Goal: Information Seeking & Learning: Check status

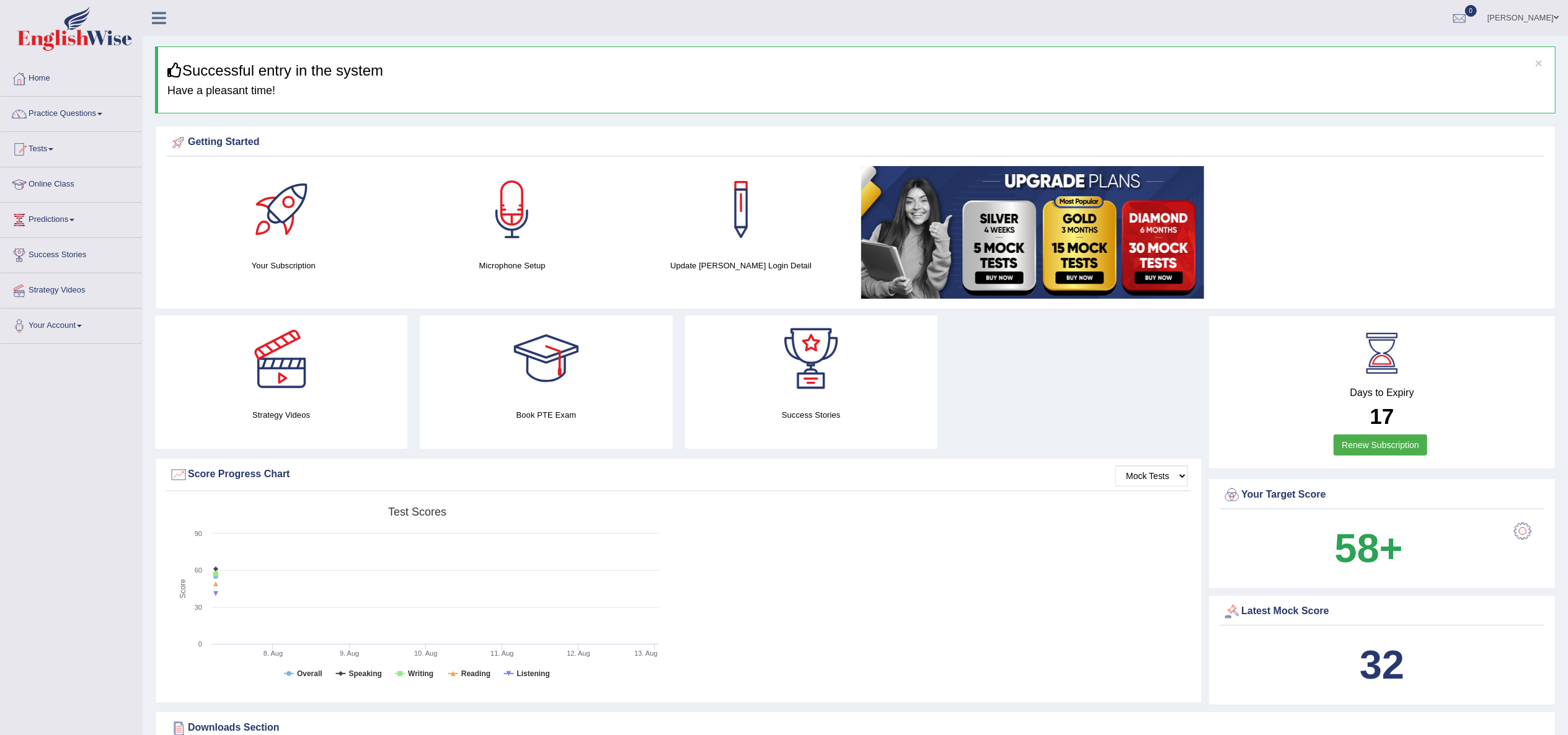
click at [513, 203] on div at bounding box center [512, 209] width 87 height 87
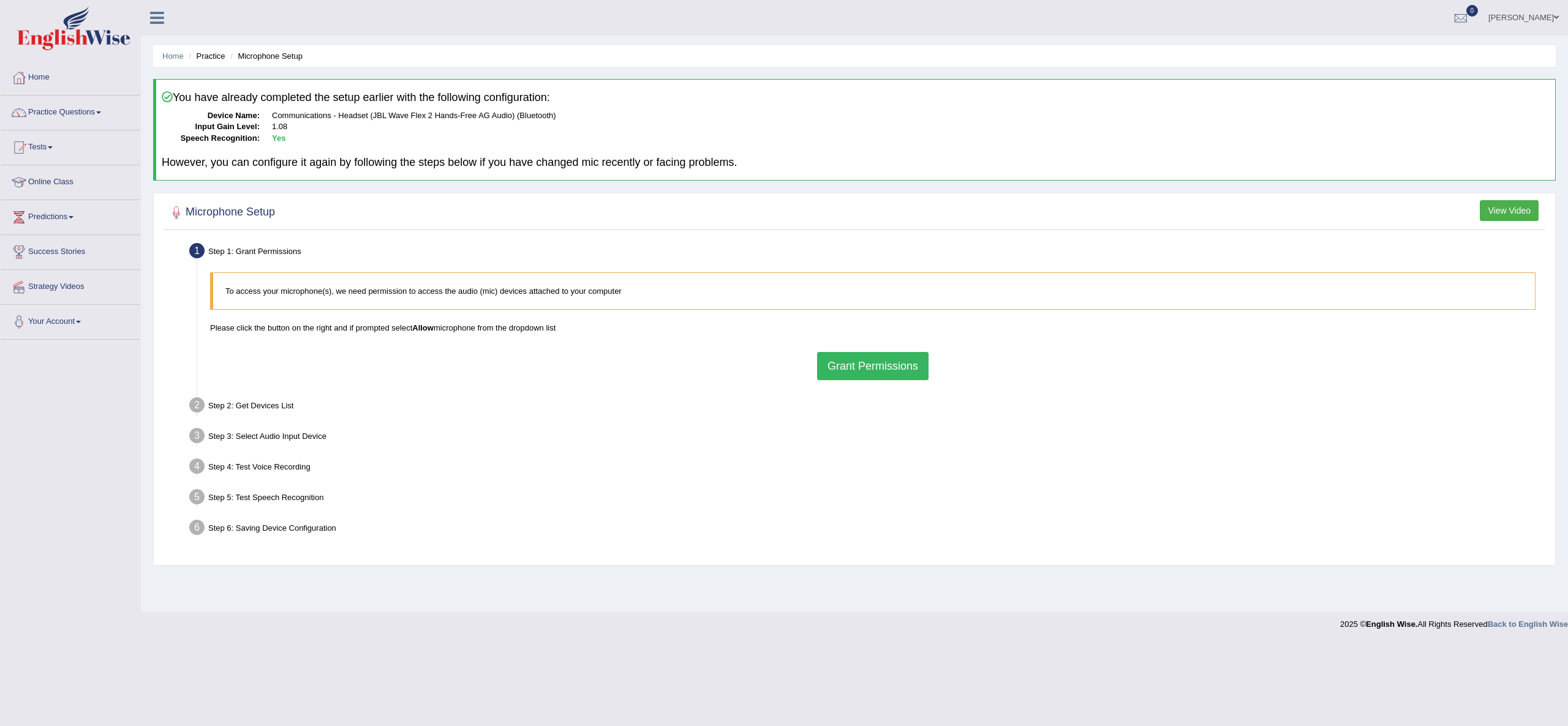
click at [895, 367] on button "Grant Permissions" at bounding box center [873, 367] width 111 height 28
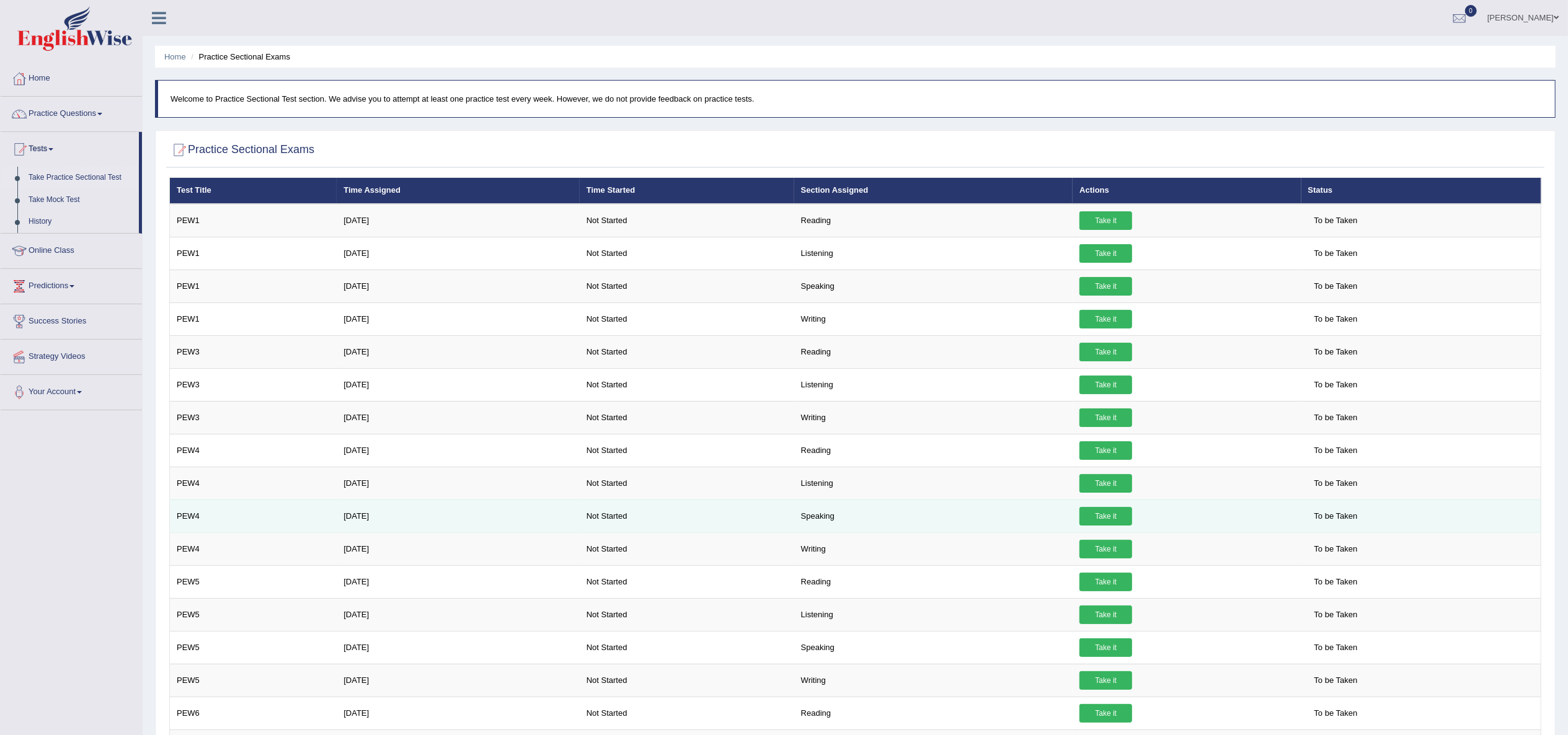
click at [1100, 526] on link "Take it" at bounding box center [1106, 517] width 53 height 19
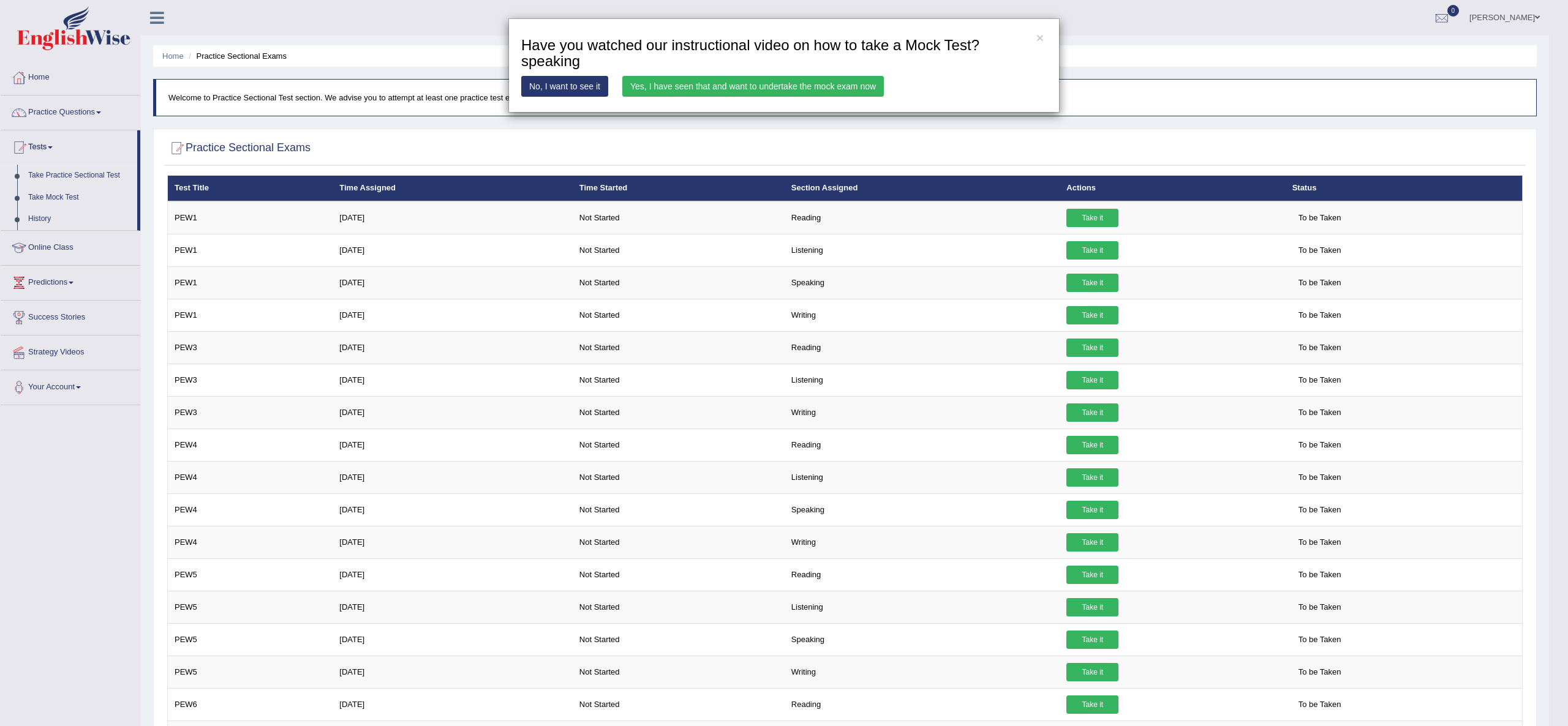
click at [795, 90] on link "Yes, I have seen that and want to undertake the mock exam now" at bounding box center [753, 86] width 262 height 21
click at [795, 88] on link "Yes, I have seen that and want to undertake the mock exam now" at bounding box center [753, 86] width 262 height 21
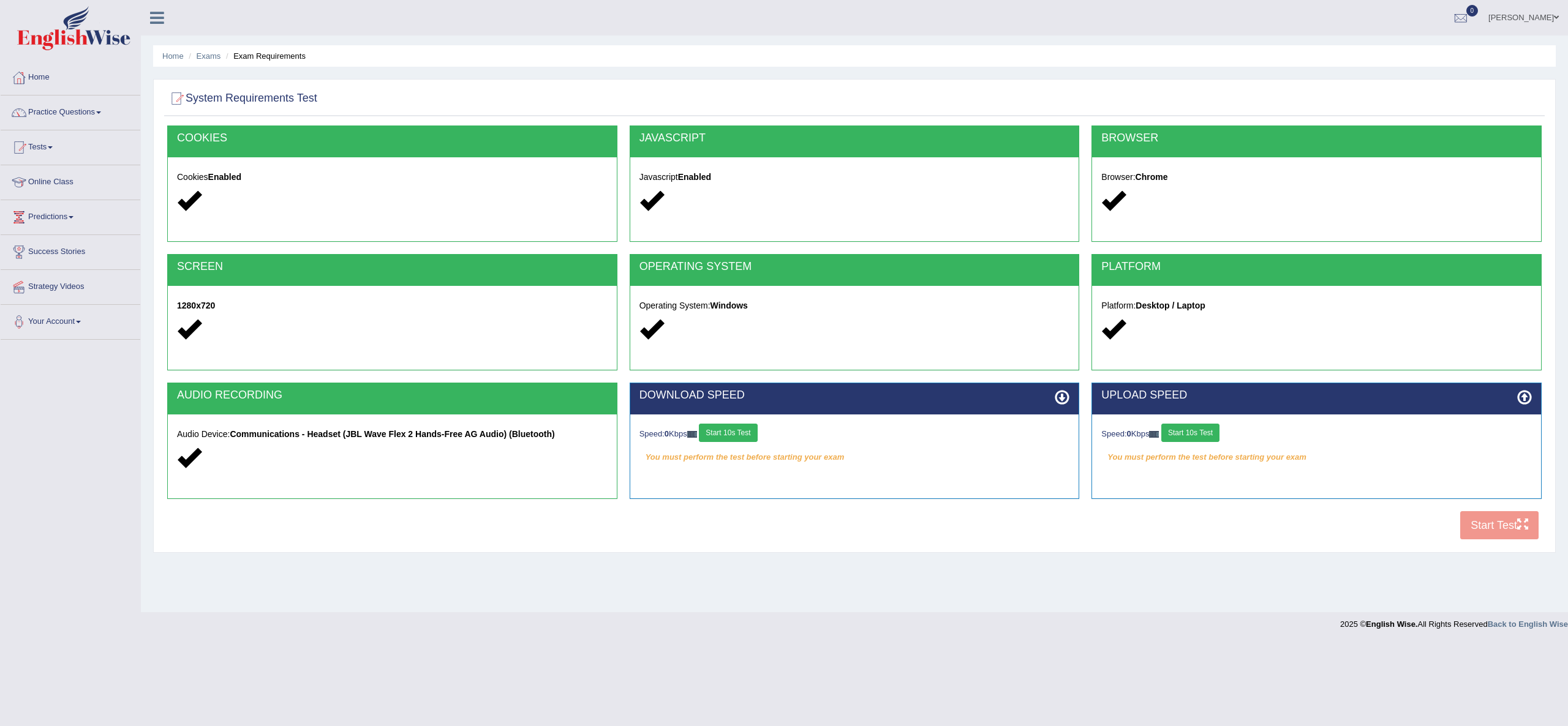
click at [730, 430] on button "Start 10s Test" at bounding box center [728, 433] width 58 height 19
click at [1201, 432] on div "Speed: 0 Kbps Start 10s Test" at bounding box center [1317, 434] width 431 height 21
click at [1201, 432] on button "Start 10s Test" at bounding box center [1190, 433] width 58 height 19
click at [1502, 526] on button "Start Test" at bounding box center [1500, 526] width 79 height 28
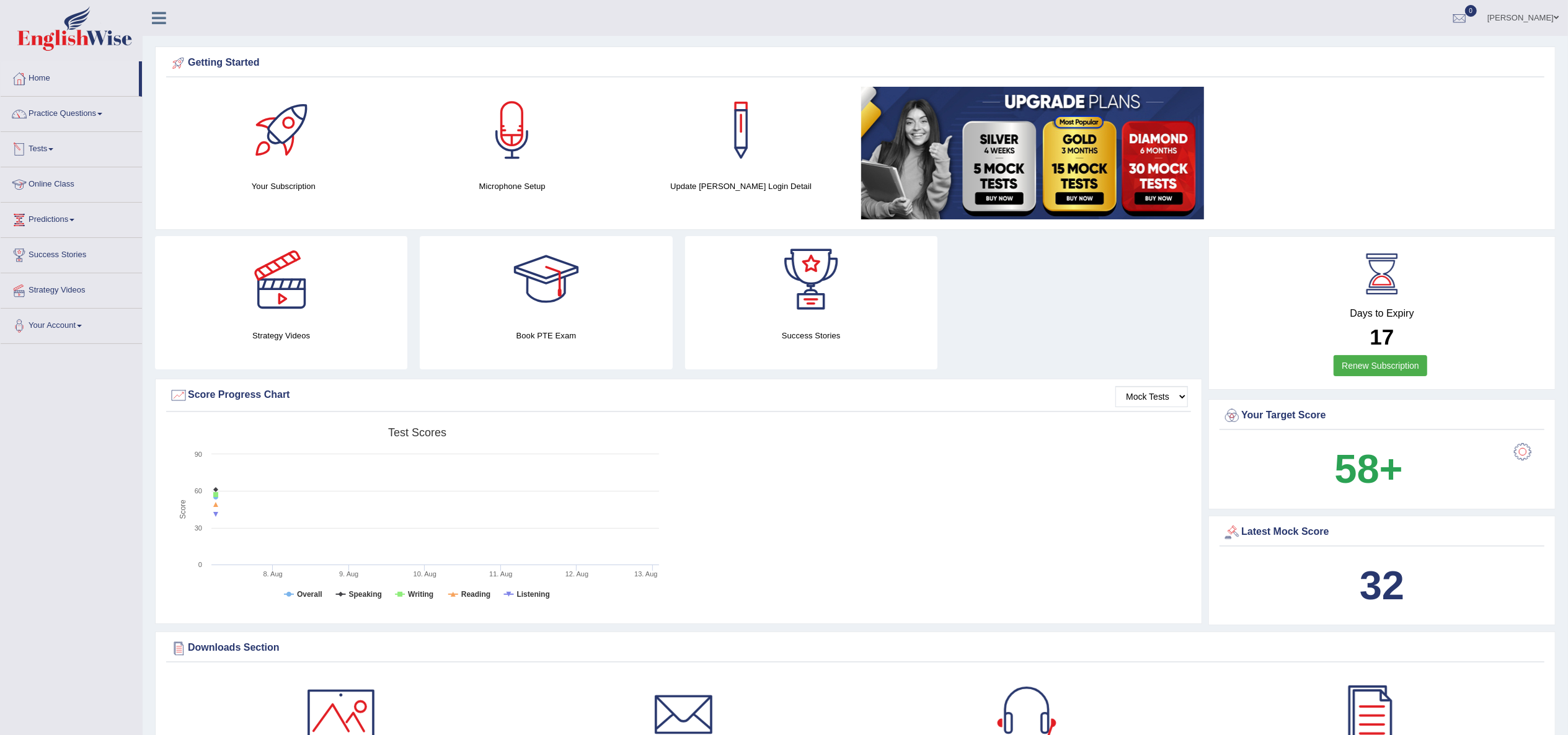
click at [51, 149] on link "Tests" at bounding box center [71, 147] width 142 height 31
click at [36, 220] on link "History" at bounding box center [81, 222] width 116 height 22
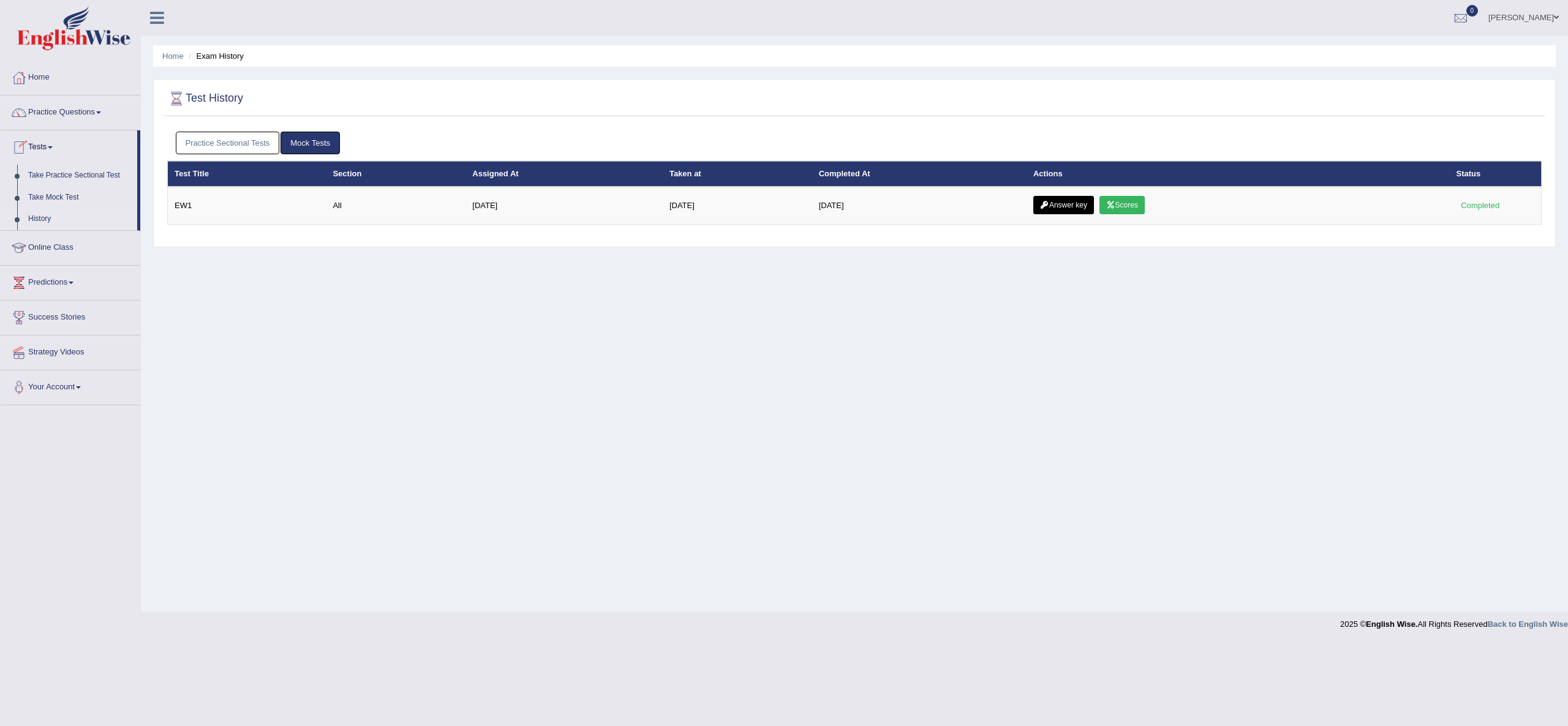
click at [235, 141] on link "Practice Sectional Tests" at bounding box center [228, 142] width 104 height 23
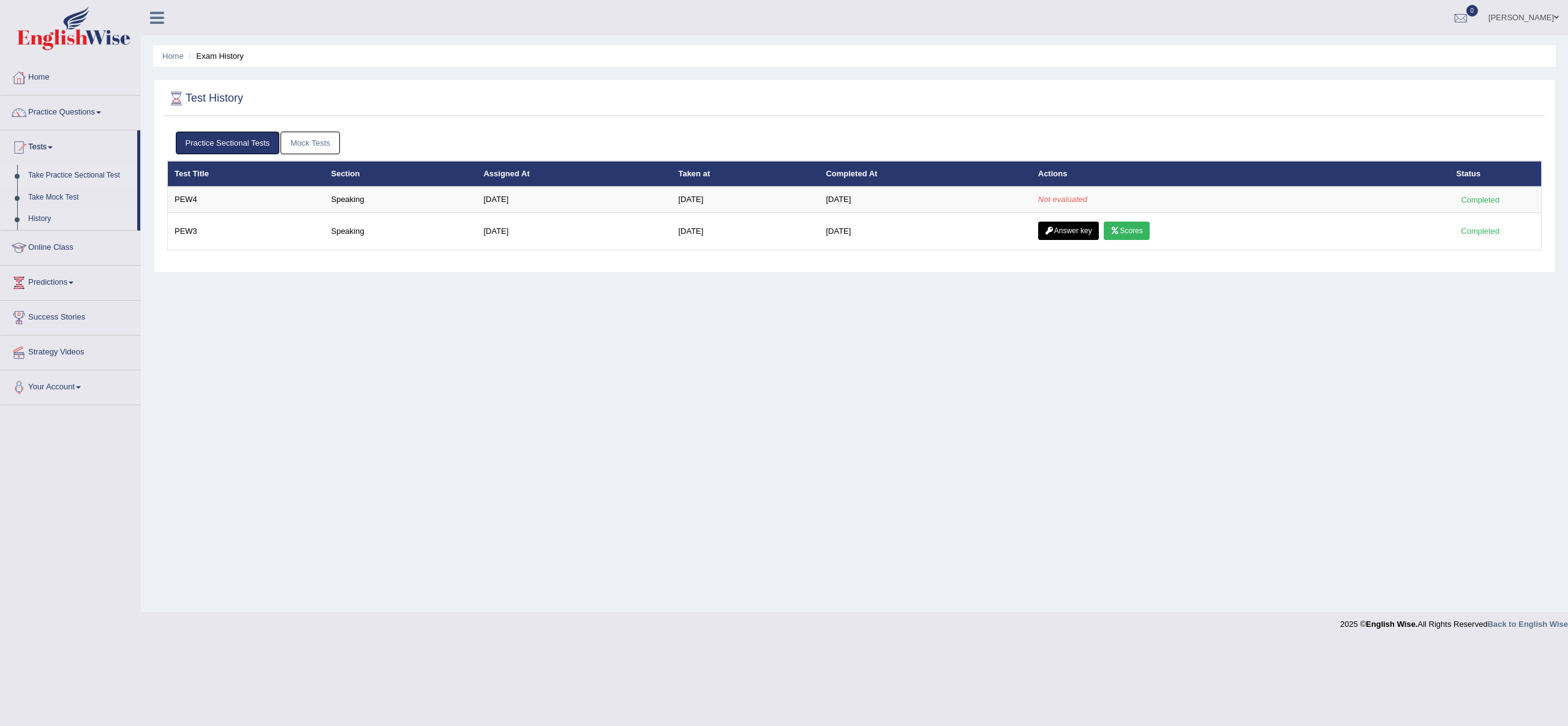
click at [76, 175] on link "Take Practice Sectional Test" at bounding box center [80, 176] width 115 height 22
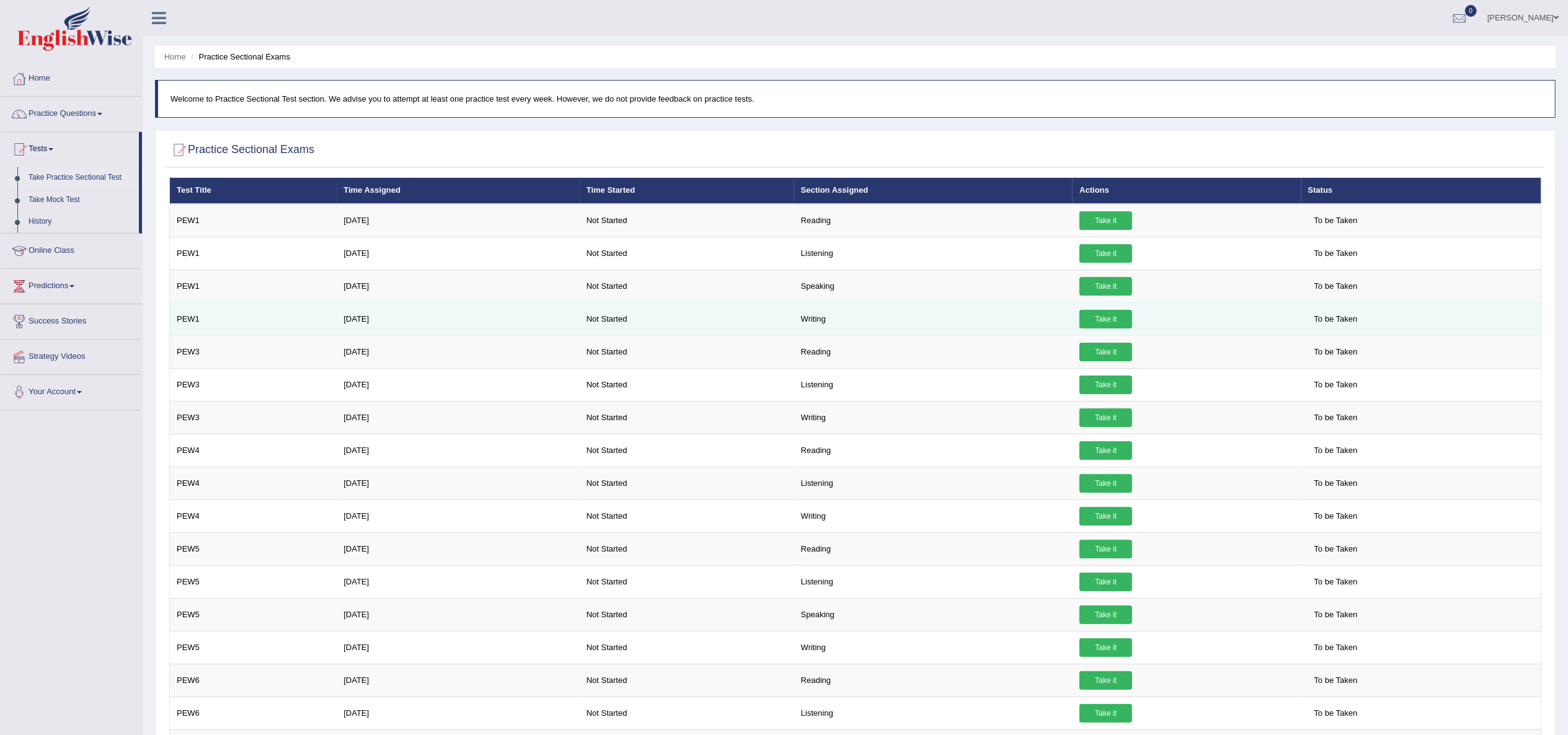
click at [1097, 320] on link "Take it" at bounding box center [1106, 319] width 53 height 19
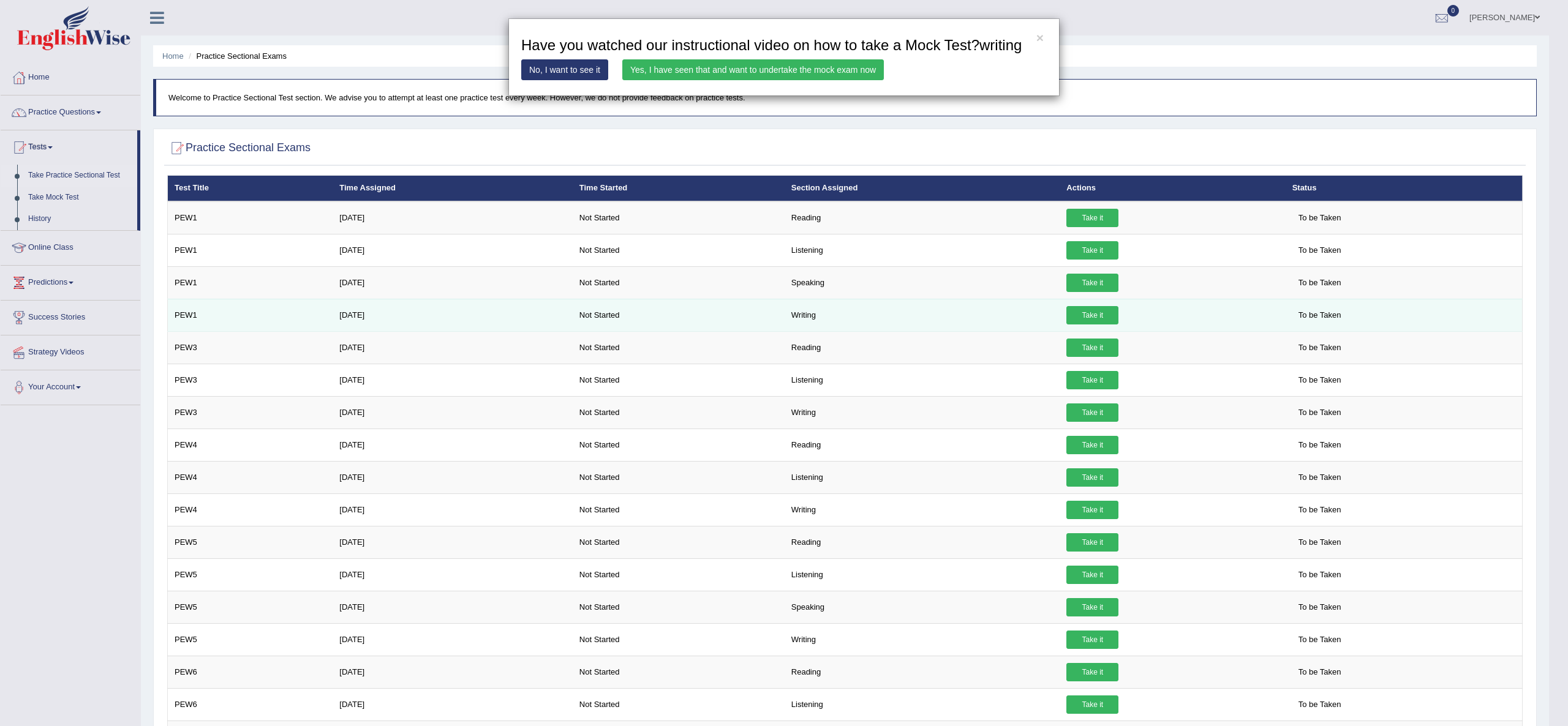
click at [1084, 316] on div "× Have you watched our instructional video on how to take a Mock Test?writing N…" at bounding box center [784, 363] width 1568 height 726
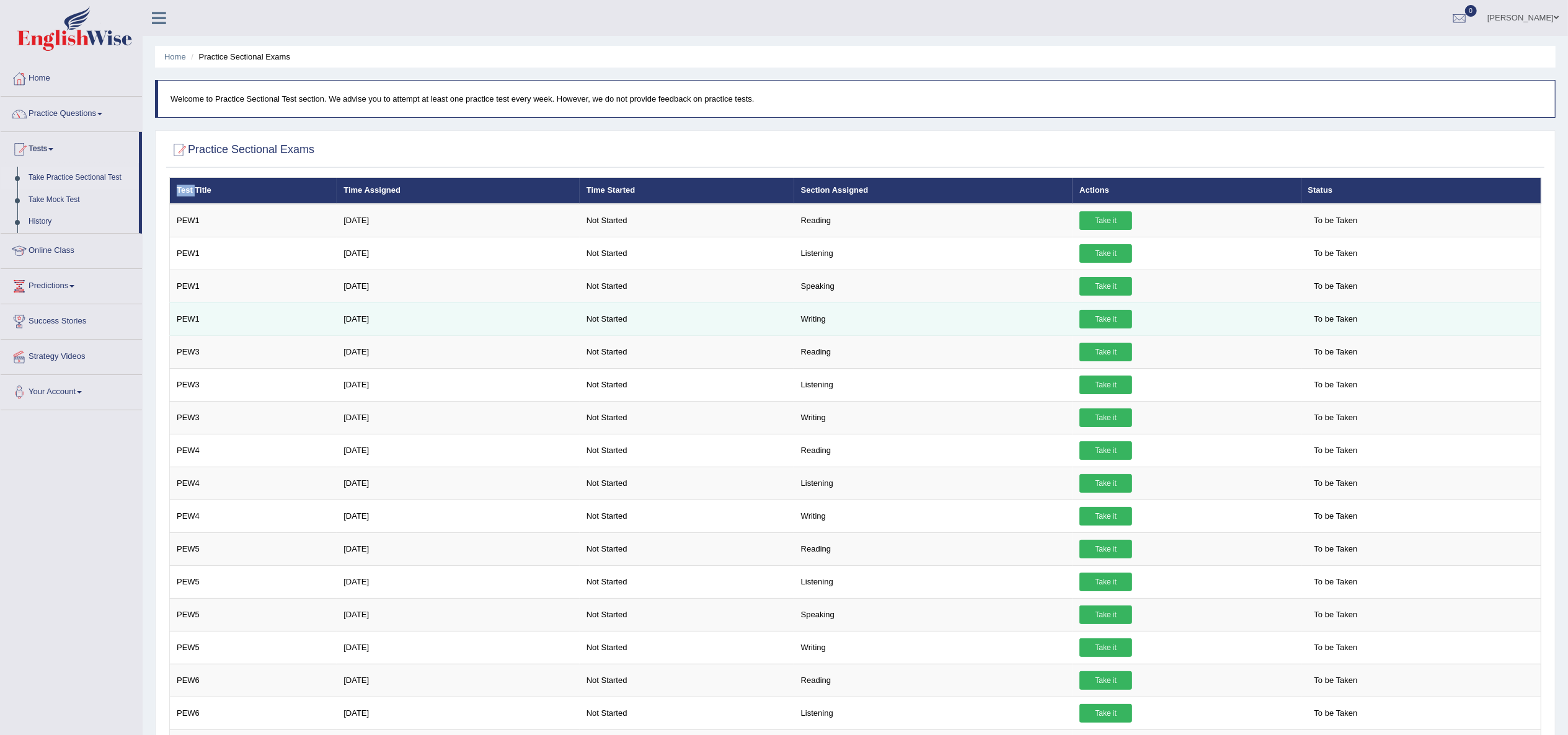
click at [1097, 320] on link "Take it" at bounding box center [1106, 319] width 53 height 19
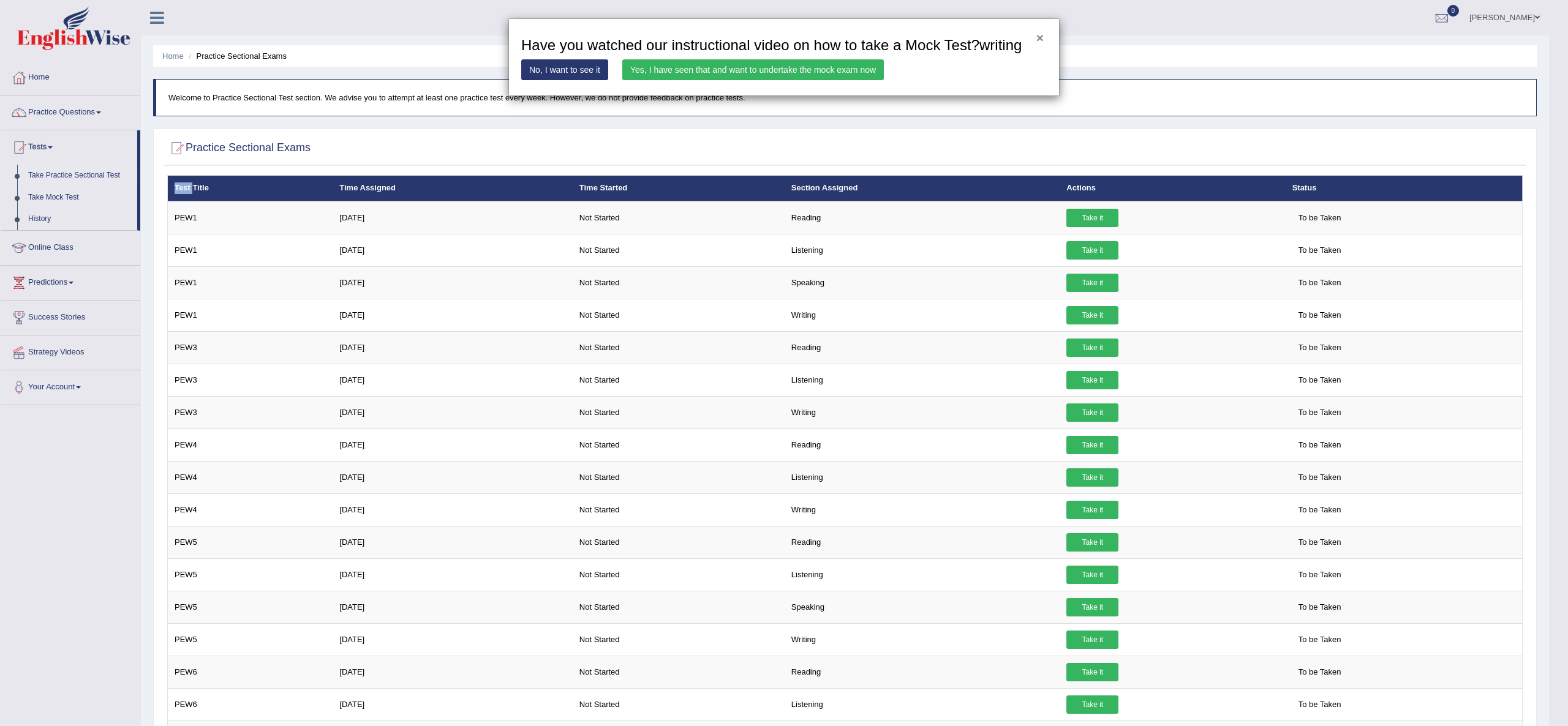
click at [1040, 35] on button "×" at bounding box center [1040, 37] width 7 height 13
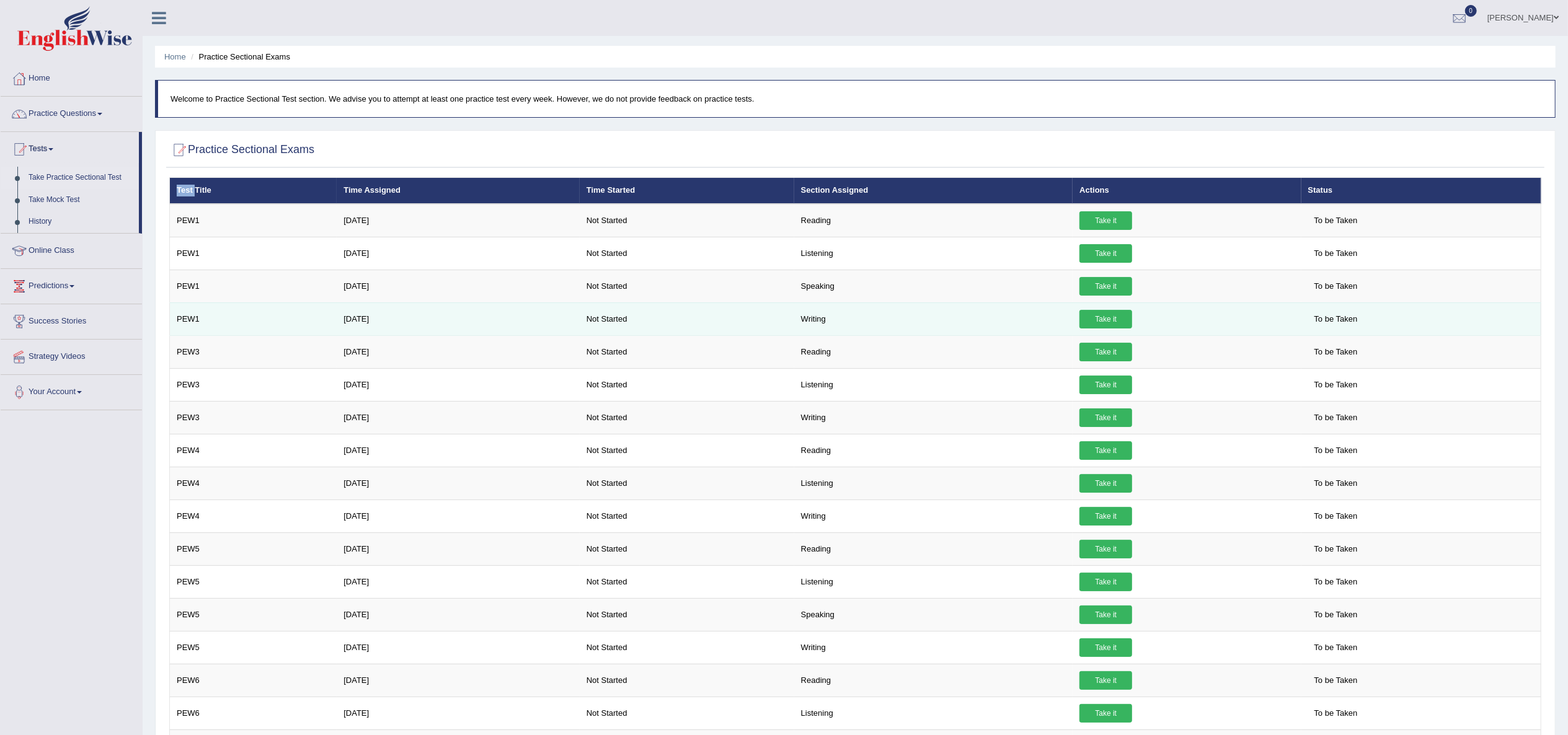
click at [1122, 312] on link "Take it" at bounding box center [1106, 319] width 53 height 19
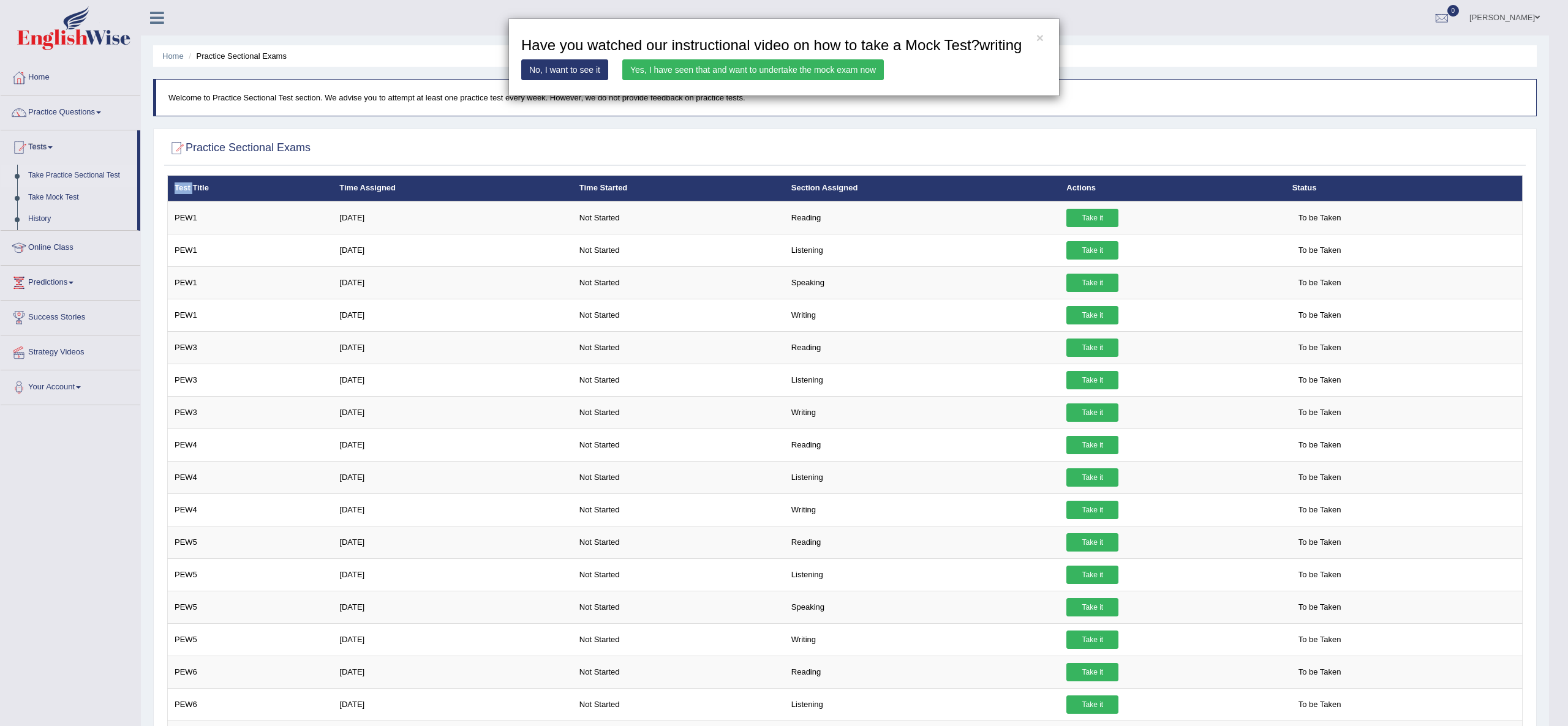
click at [670, 79] on link "Yes, I have seen that and want to undertake the mock exam now" at bounding box center [753, 70] width 262 height 21
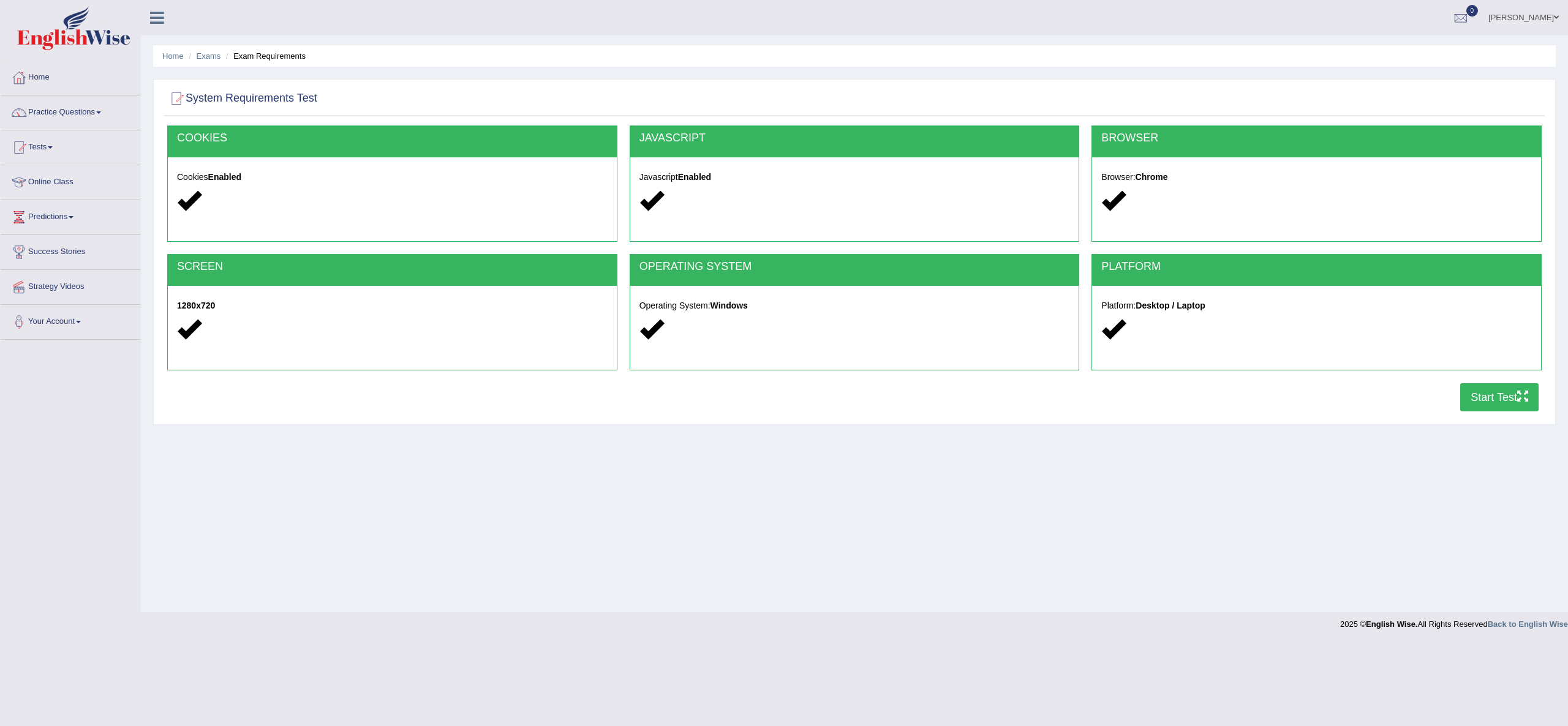
click at [1496, 396] on button "Start Test" at bounding box center [1500, 397] width 79 height 28
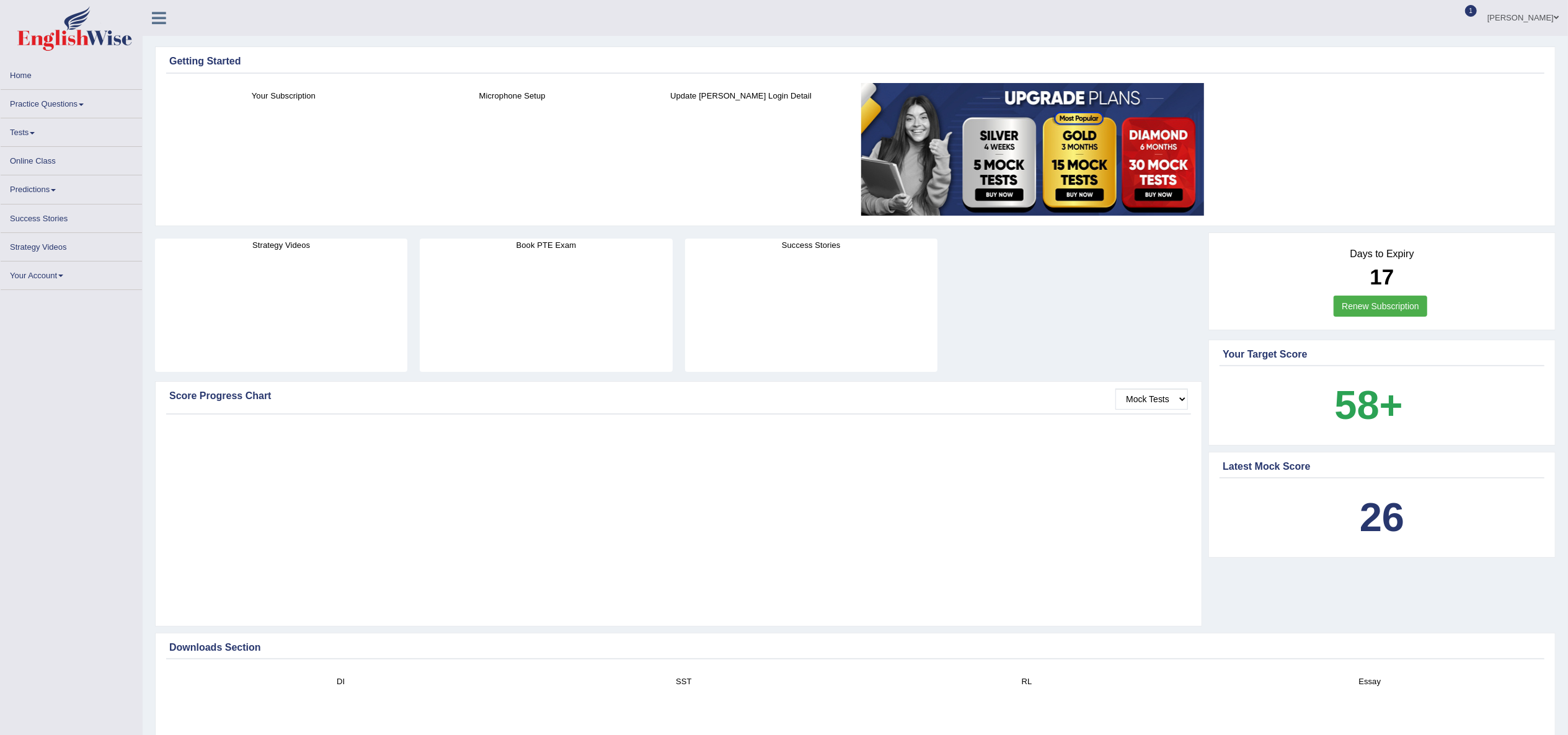
click at [32, 139] on link "Tests" at bounding box center [71, 130] width 142 height 24
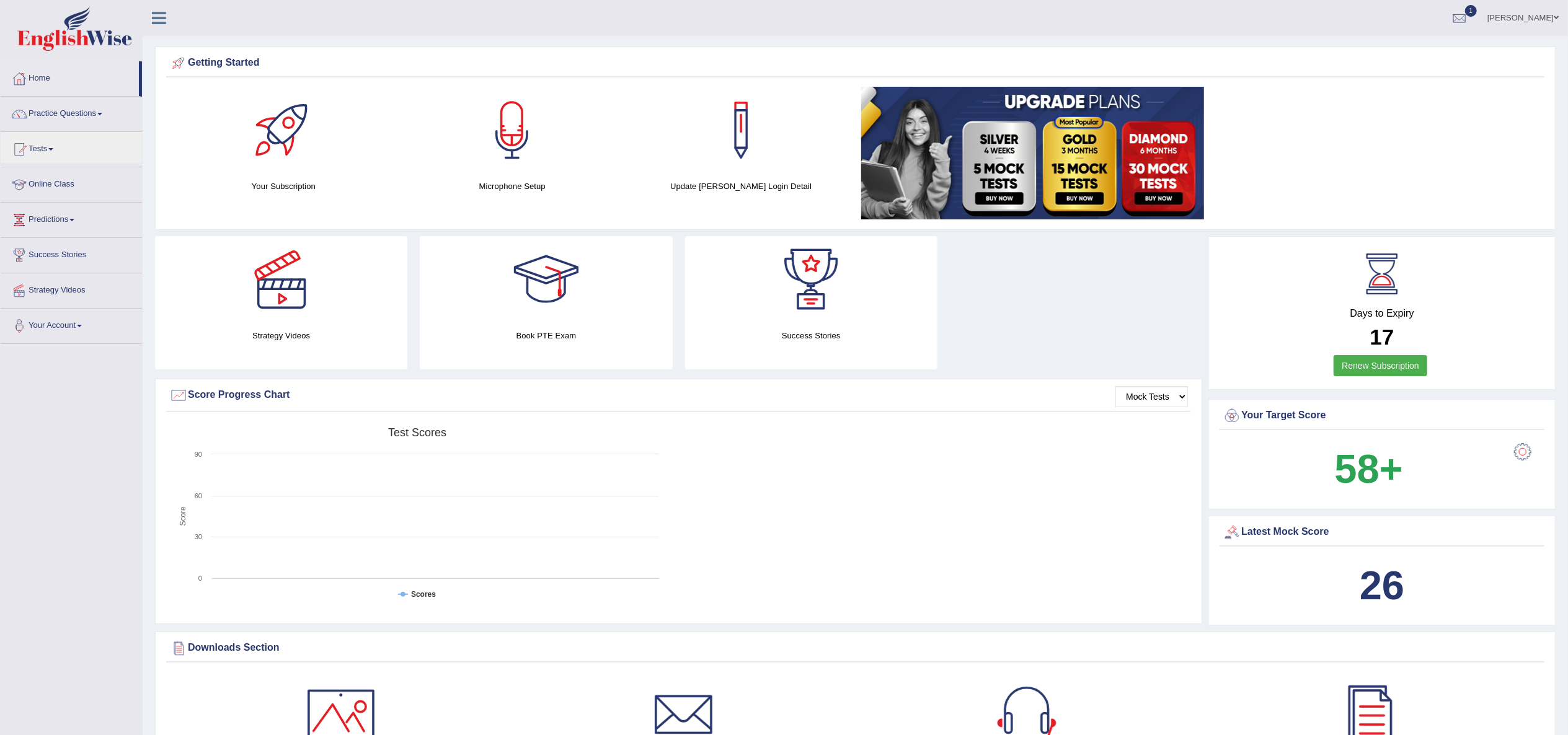
click at [32, 139] on link "Tests" at bounding box center [71, 147] width 142 height 31
click at [41, 218] on link "History" at bounding box center [81, 222] width 116 height 22
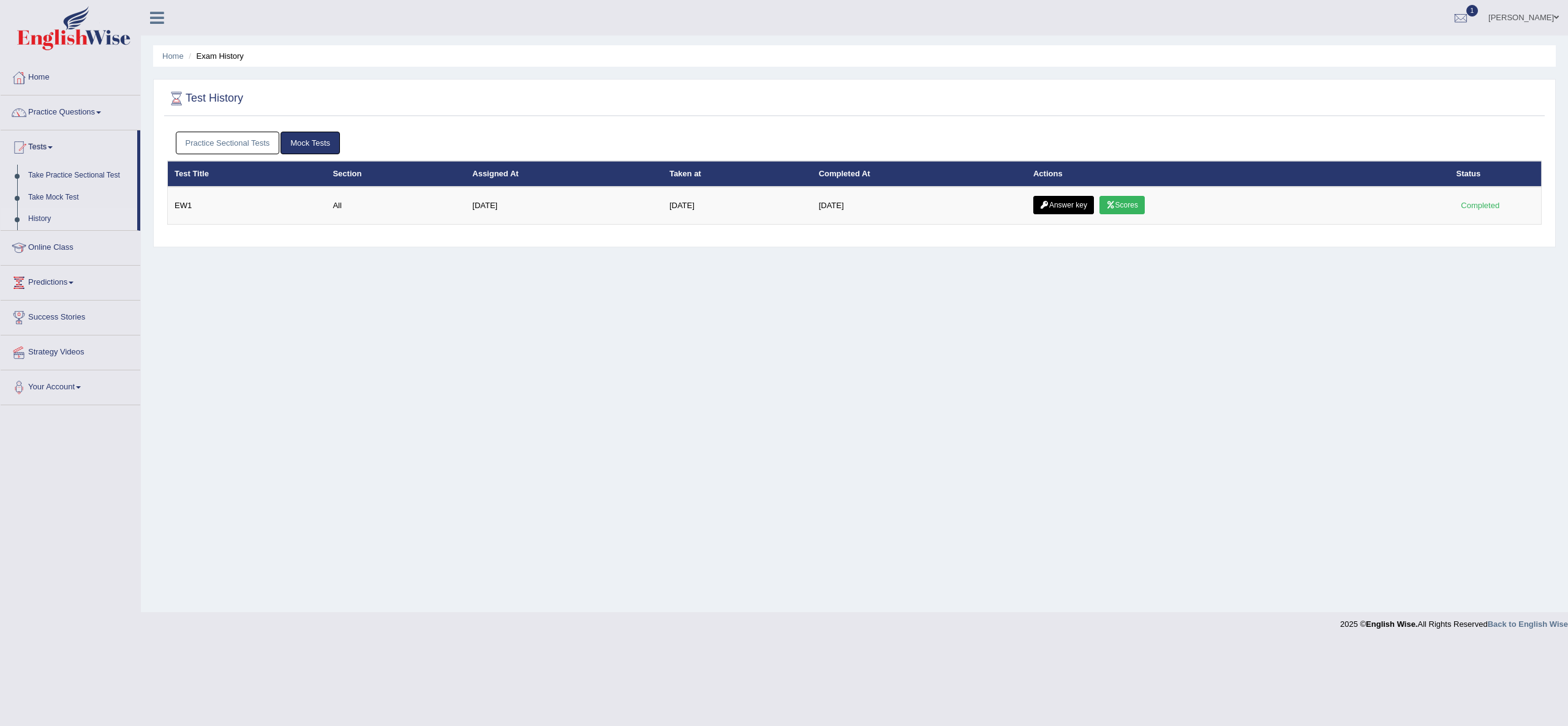
click at [244, 144] on link "Practice Sectional Tests" at bounding box center [228, 142] width 104 height 23
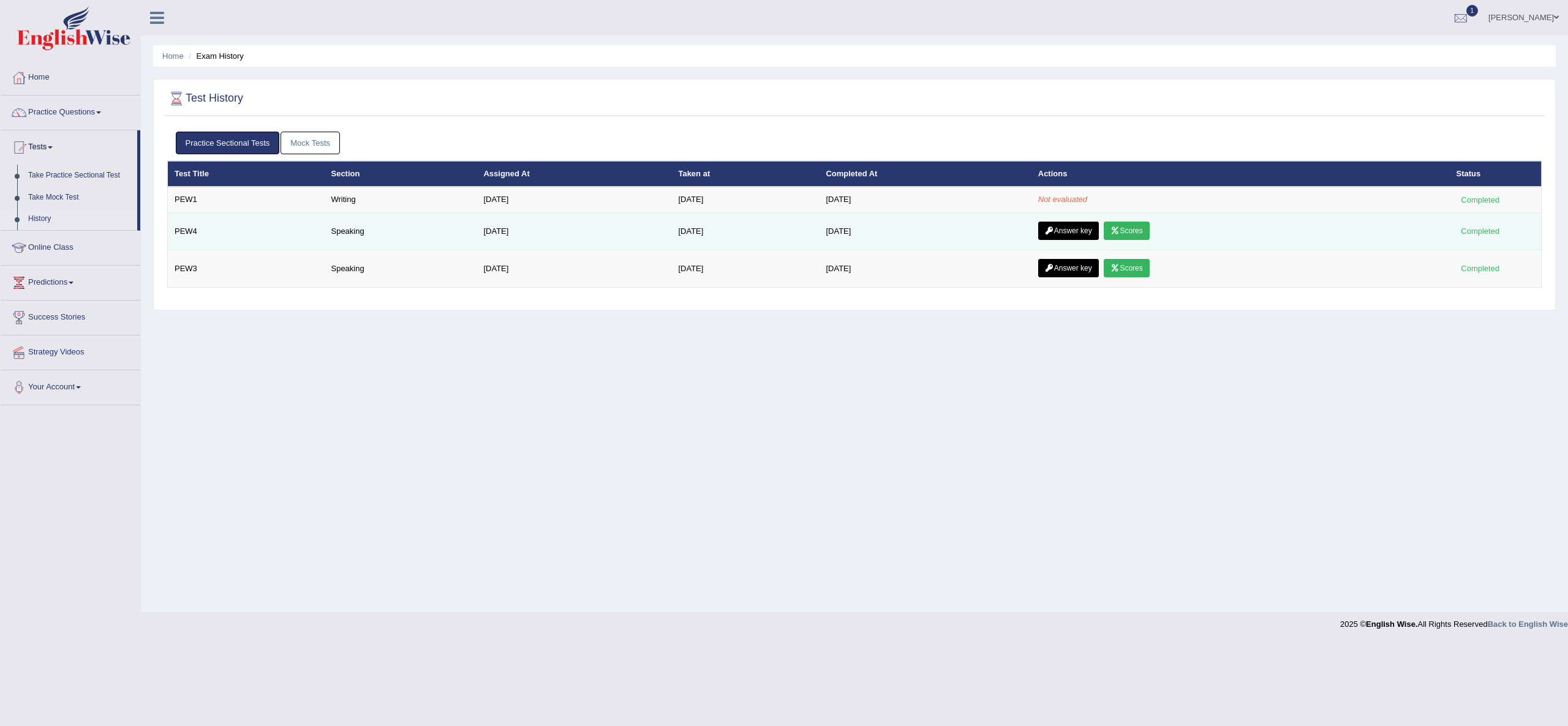
click at [1119, 227] on icon at bounding box center [1115, 231] width 9 height 7
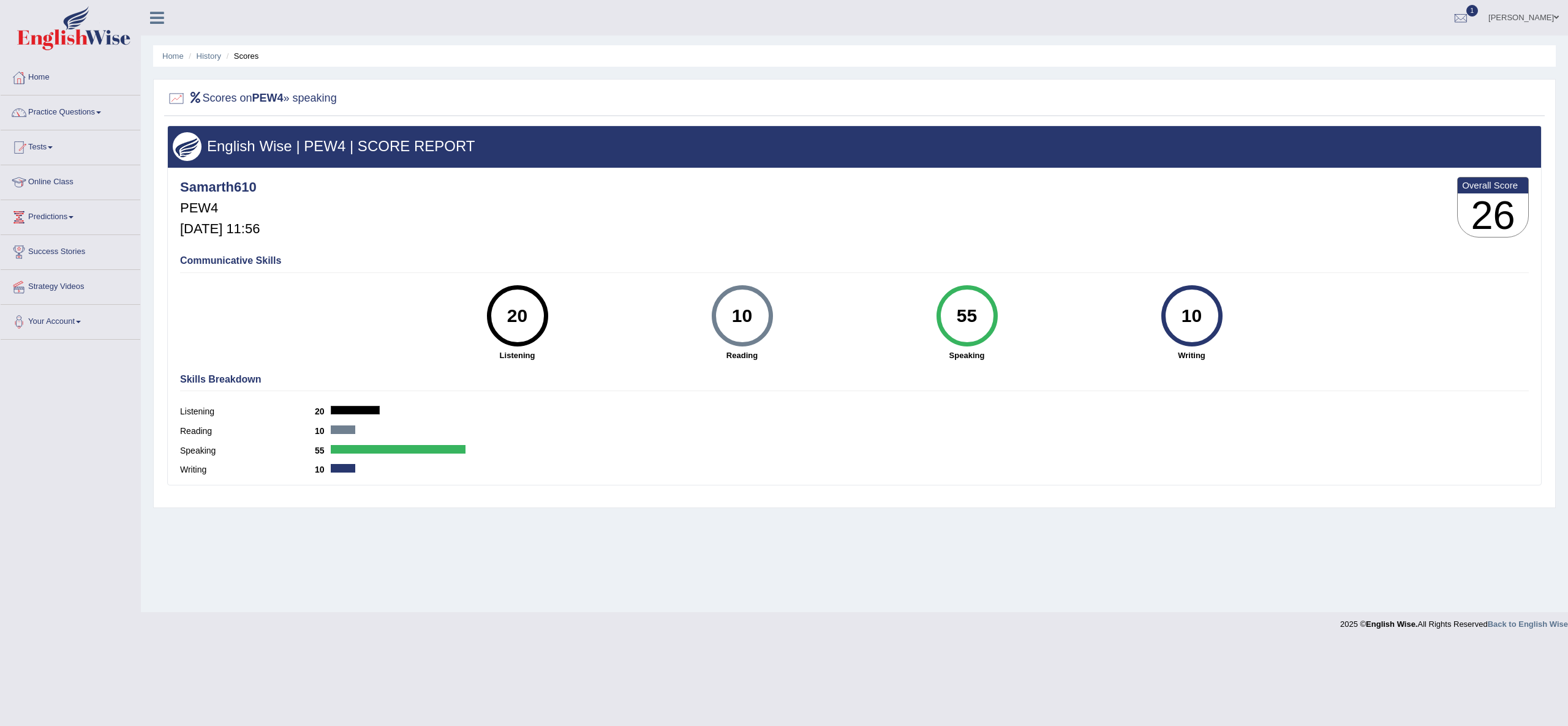
click at [56, 146] on link "Tests" at bounding box center [70, 146] width 140 height 31
click at [28, 216] on link "History" at bounding box center [80, 219] width 115 height 22
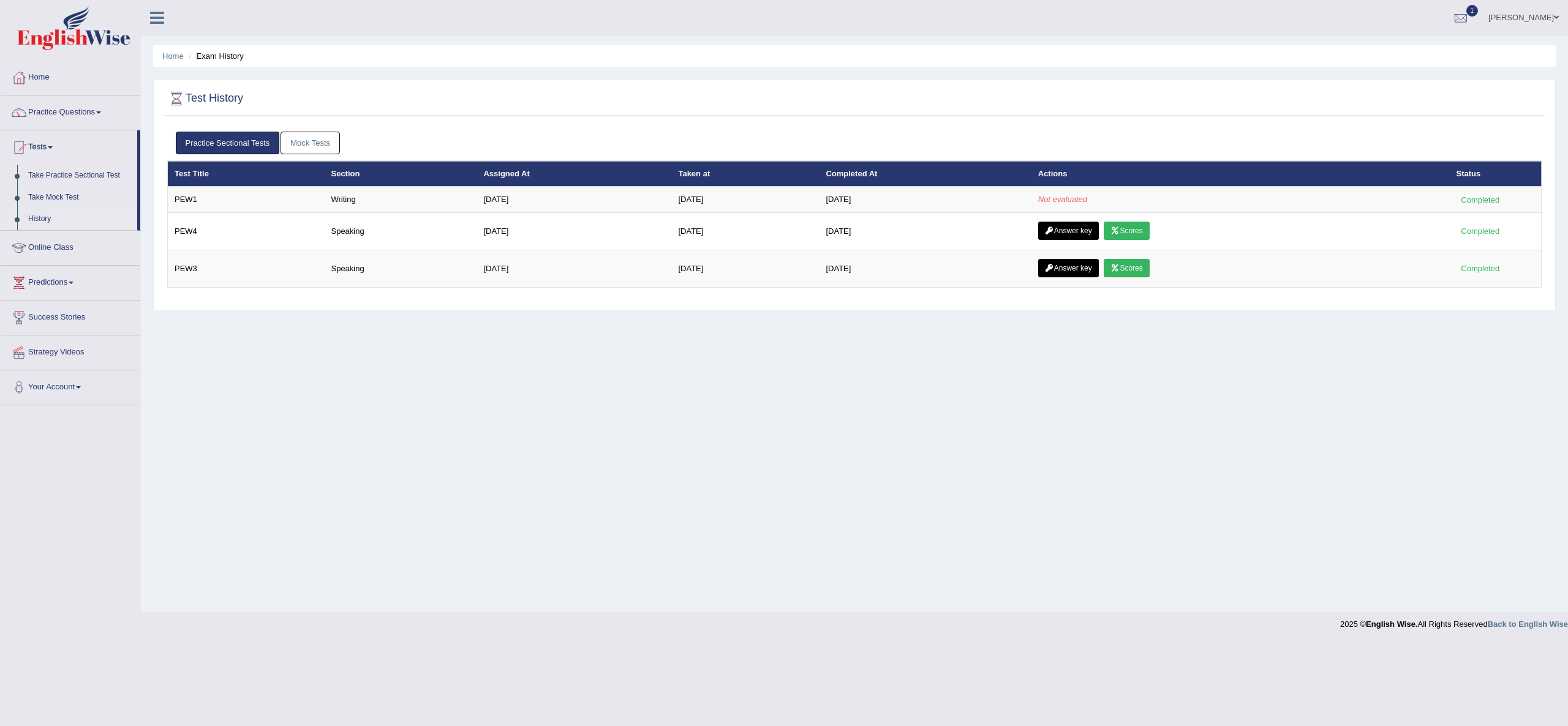
click at [44, 215] on link "History" at bounding box center [80, 219] width 115 height 22
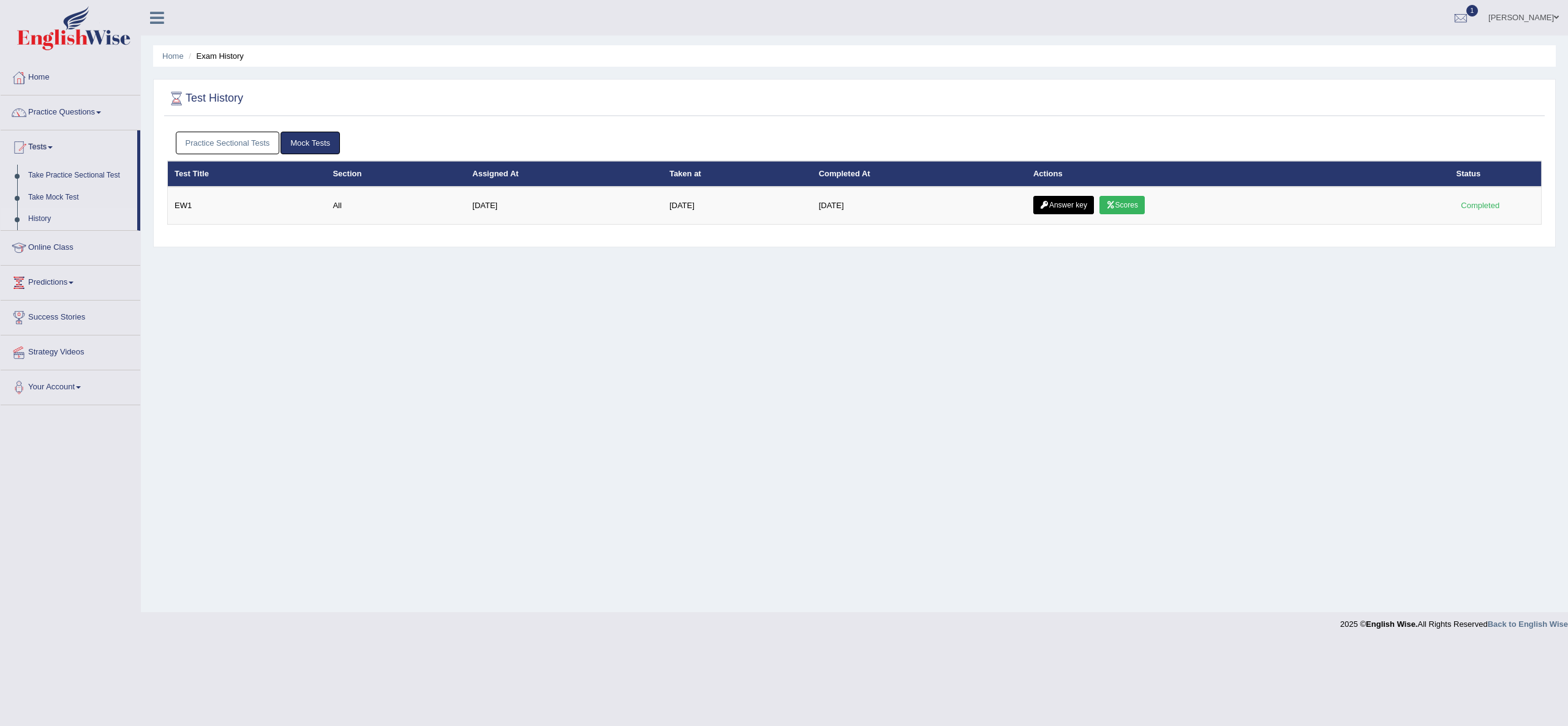
click at [222, 146] on link "Practice Sectional Tests" at bounding box center [228, 142] width 104 height 23
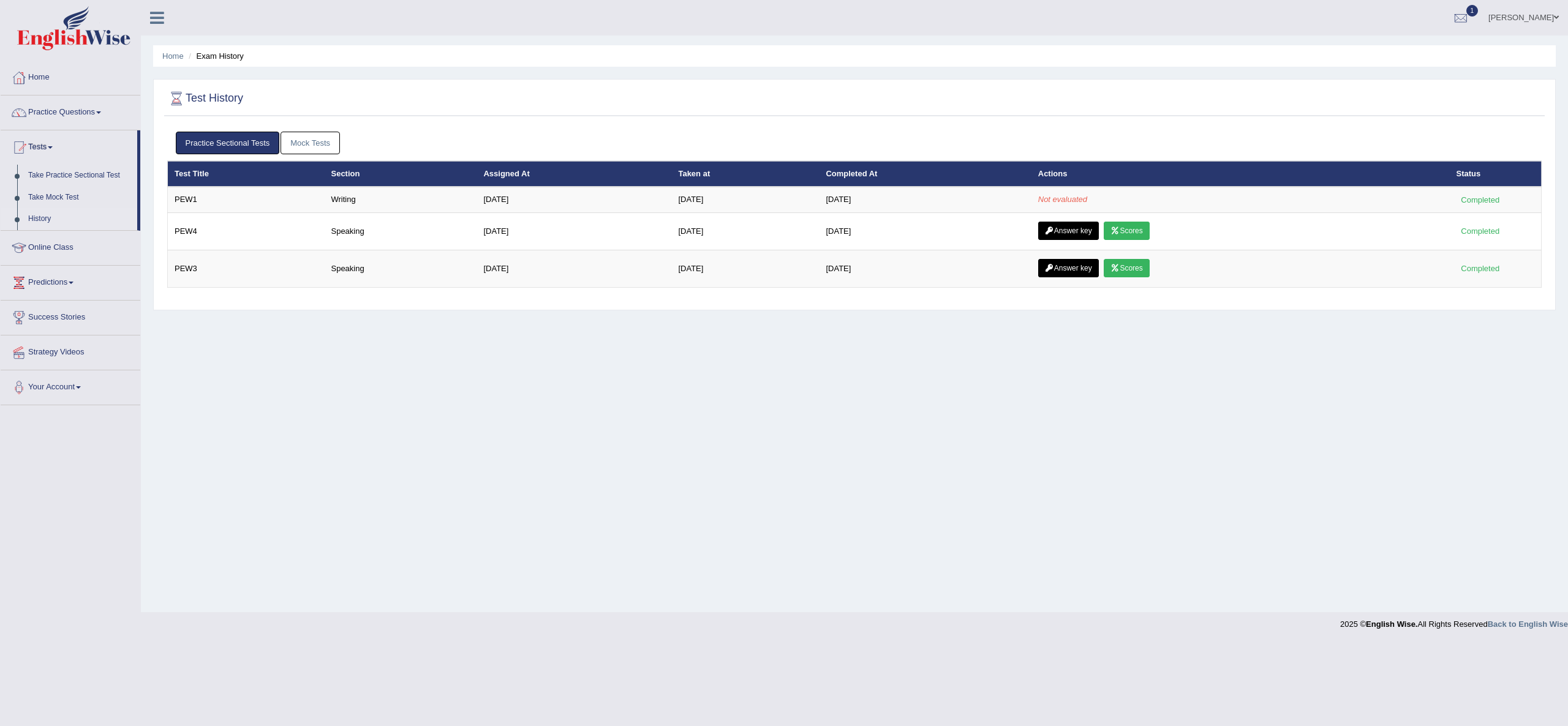
click at [302, 137] on link "Mock Tests" at bounding box center [310, 142] width 59 height 23
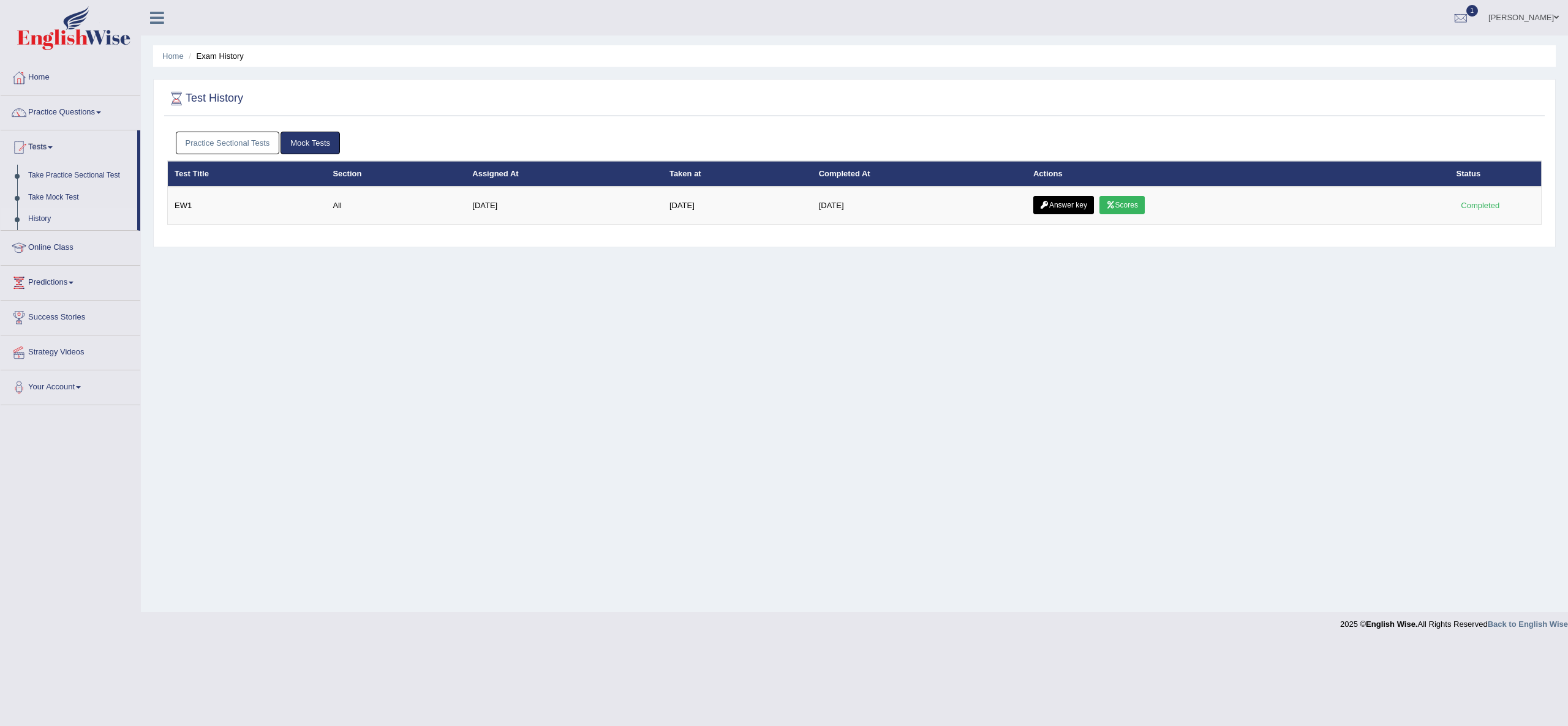
click at [204, 135] on link "Practice Sectional Tests" at bounding box center [228, 142] width 104 height 23
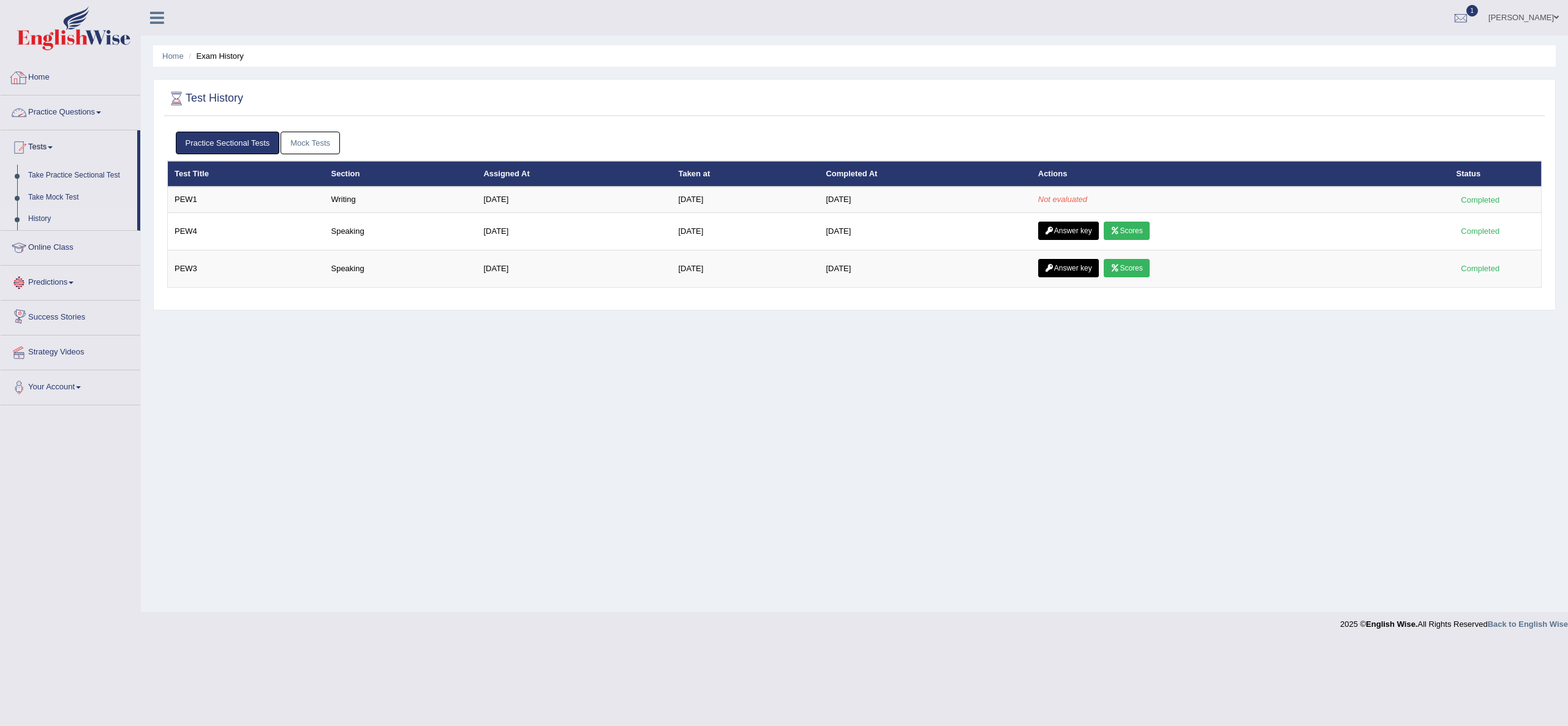
click at [26, 83] on div at bounding box center [19, 77] width 19 height 19
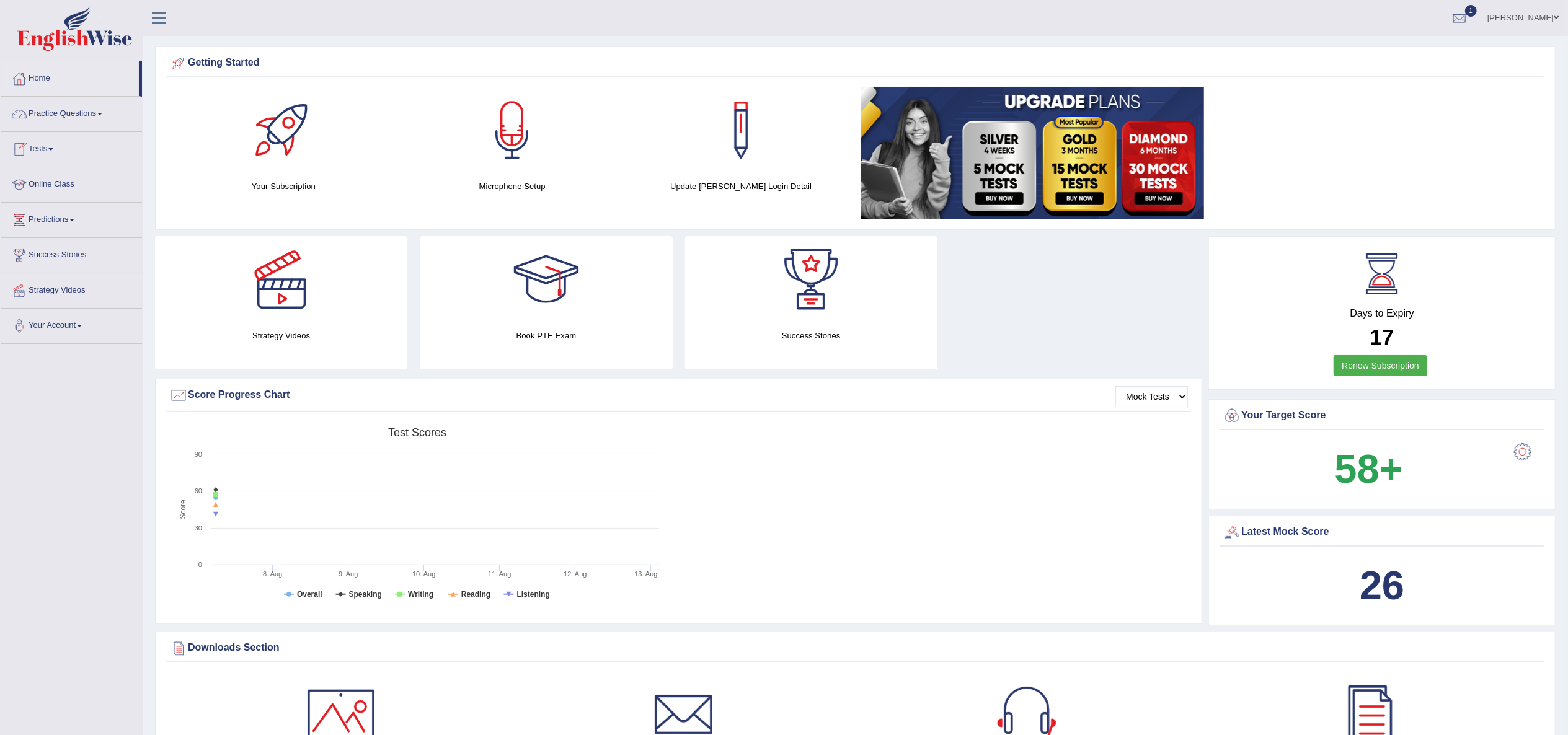
click at [55, 151] on link "Tests" at bounding box center [71, 147] width 142 height 31
click at [35, 220] on link "History" at bounding box center [81, 222] width 116 height 22
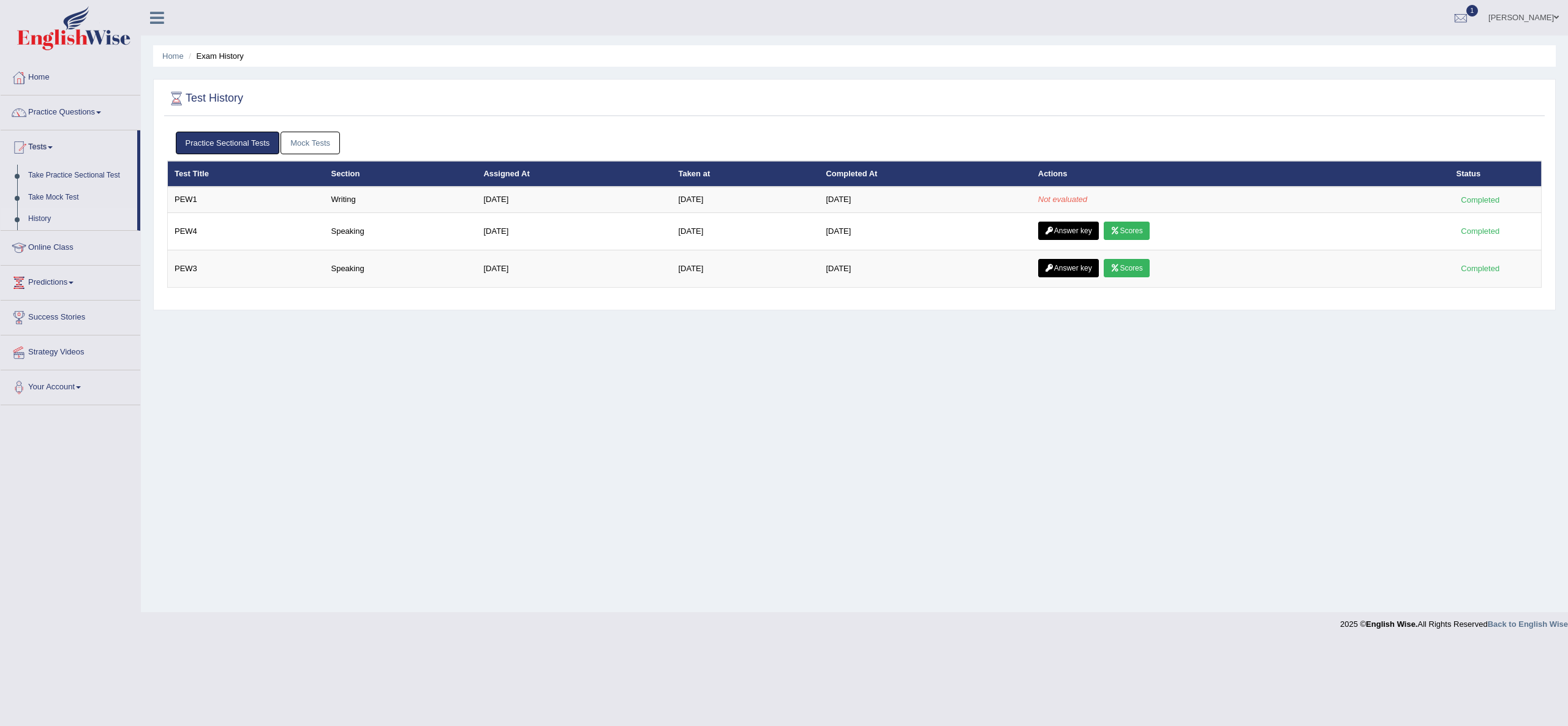
click at [547, 358] on div "Home Exam History Test History Practice Sectional Tests Mock Tests Test Title S…" at bounding box center [855, 306] width 1428 height 613
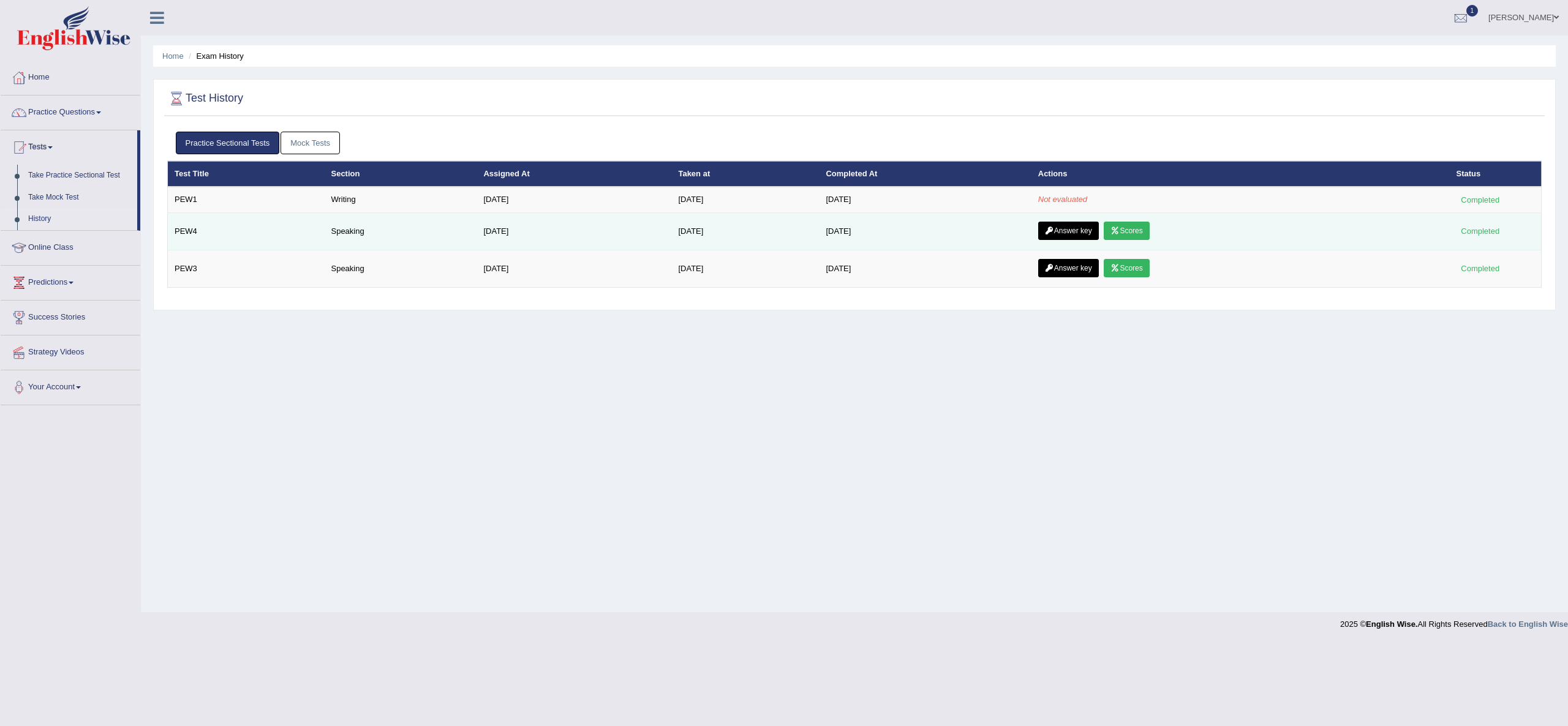
click at [1067, 225] on link "Answer key" at bounding box center [1069, 231] width 61 height 19
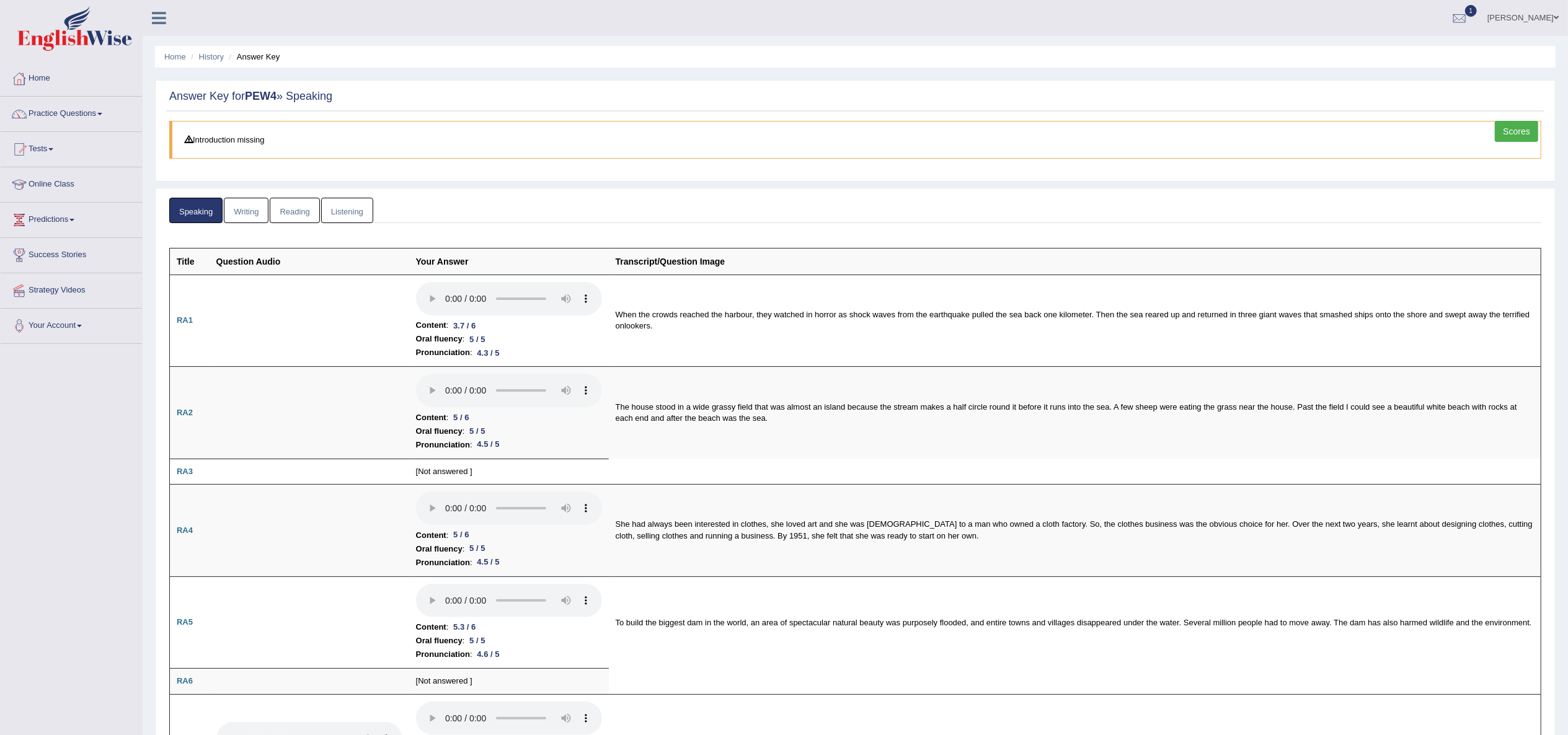
click at [247, 222] on link "Writing" at bounding box center [246, 210] width 44 height 25
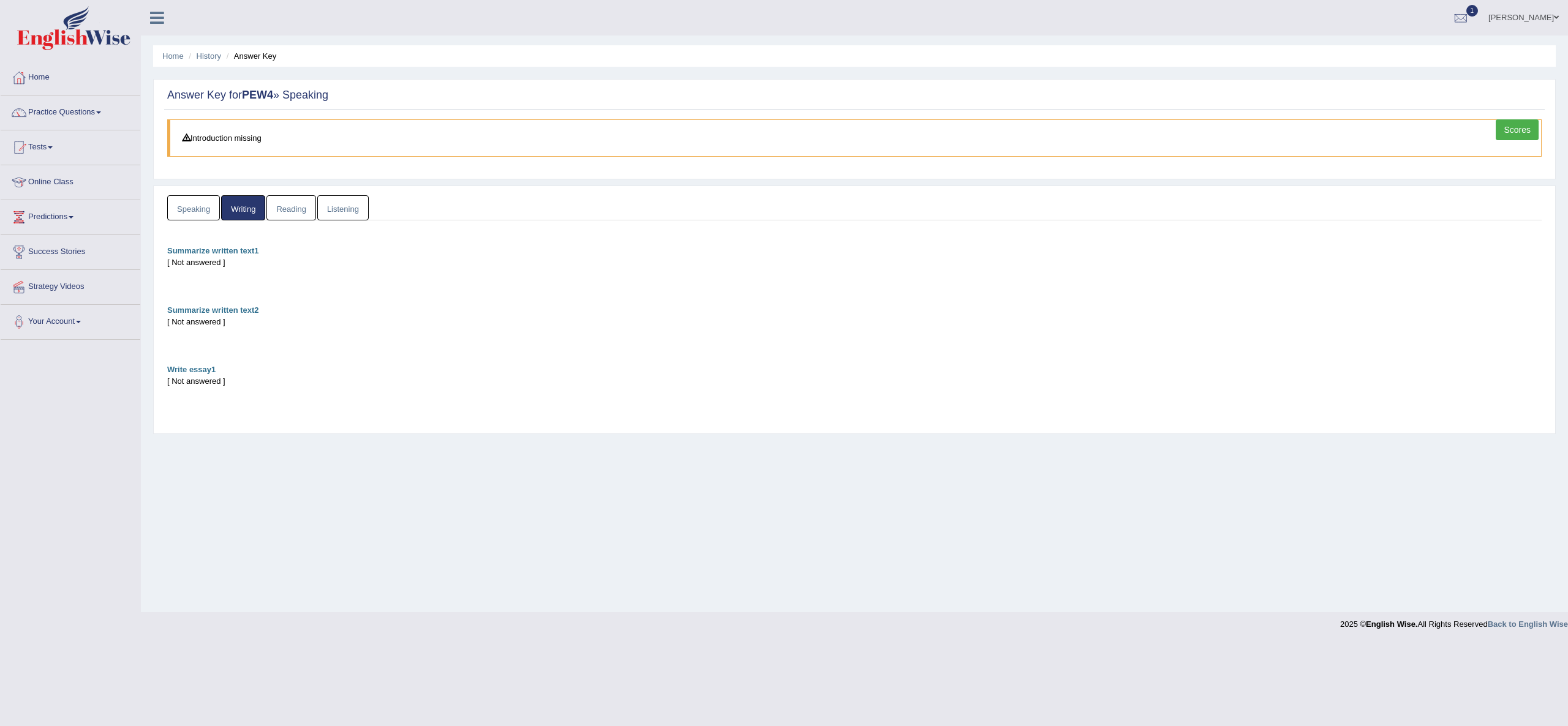
click at [291, 210] on link "Reading" at bounding box center [291, 207] width 49 height 25
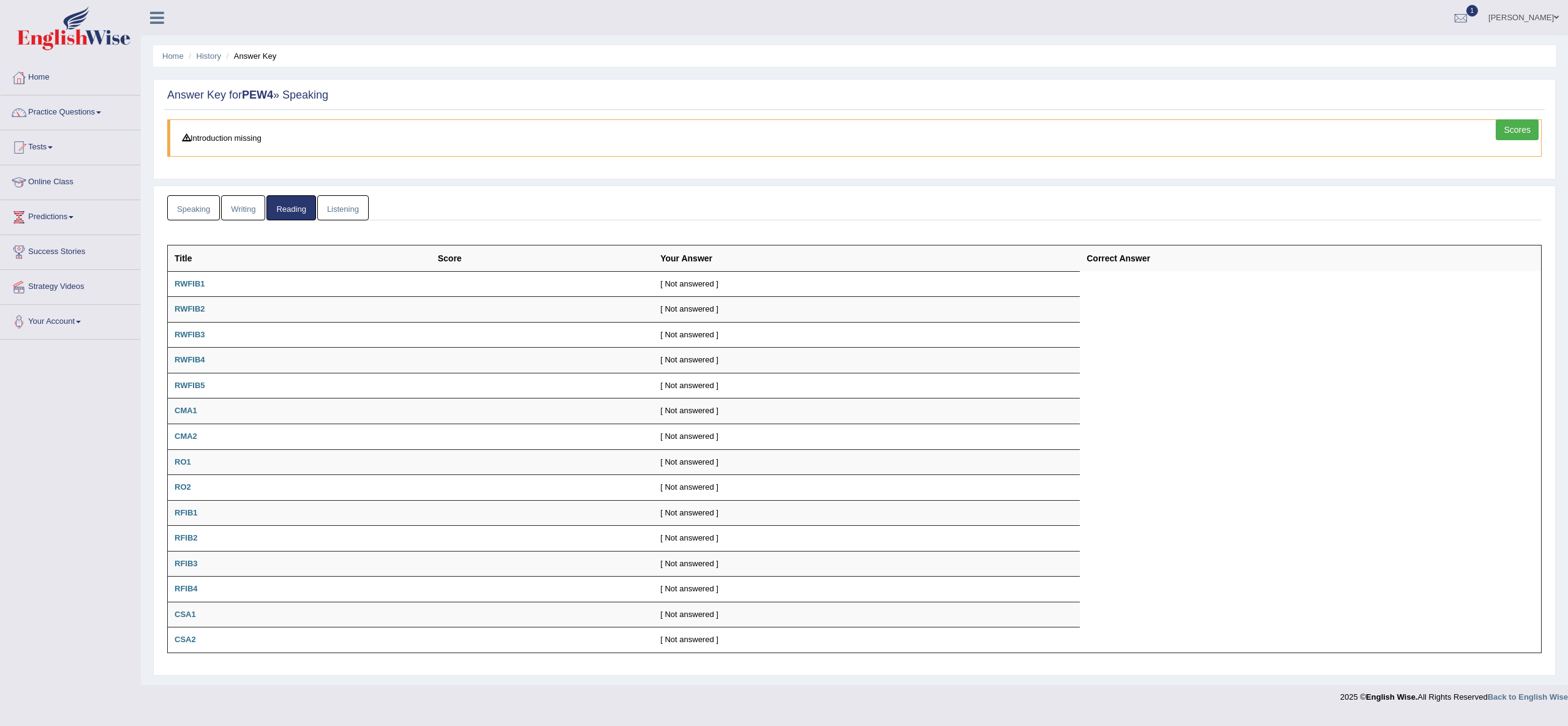
click at [347, 204] on link "Listening" at bounding box center [343, 207] width 52 height 25
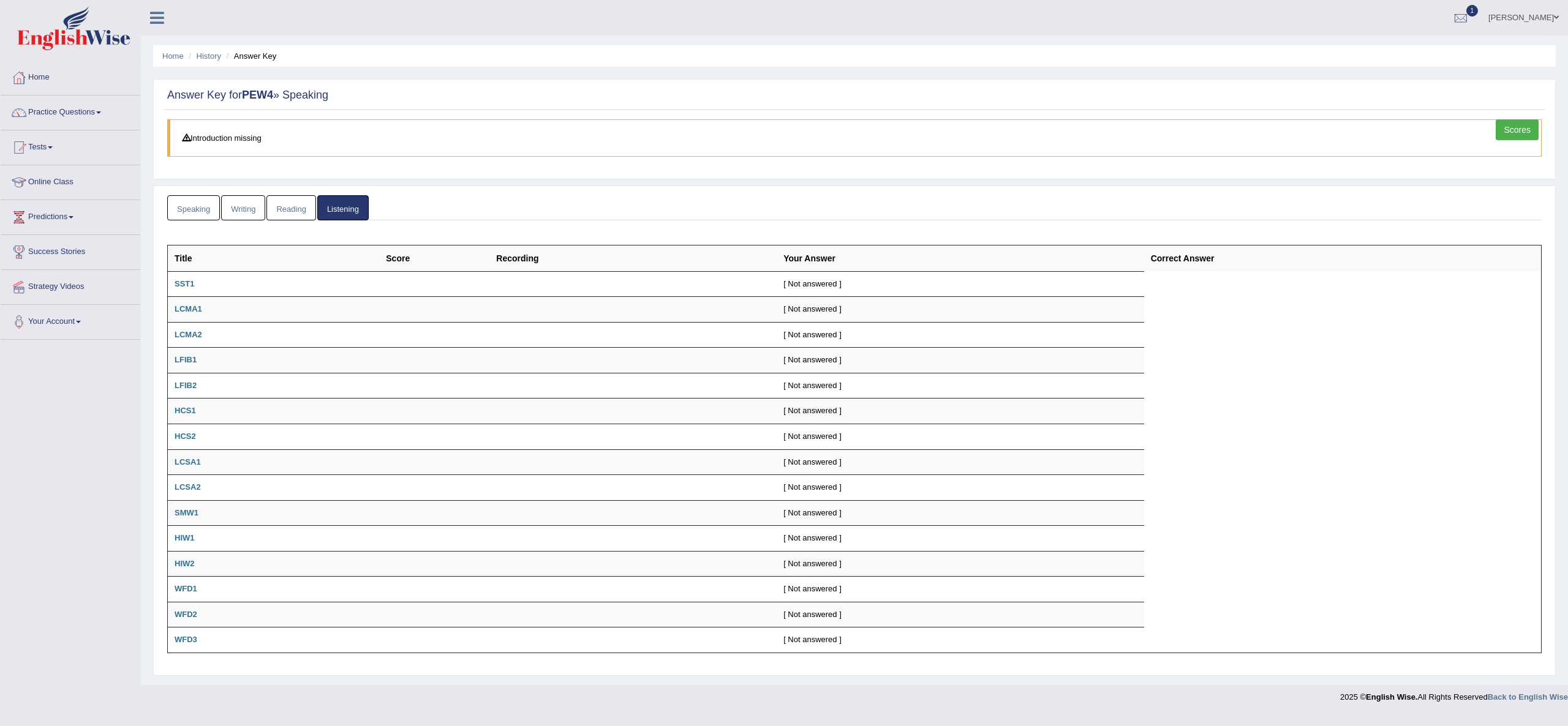
click at [1523, 141] on div "Scores" at bounding box center [1518, 131] width 46 height 24
click at [1522, 120] on link "Scores" at bounding box center [1517, 129] width 43 height 21
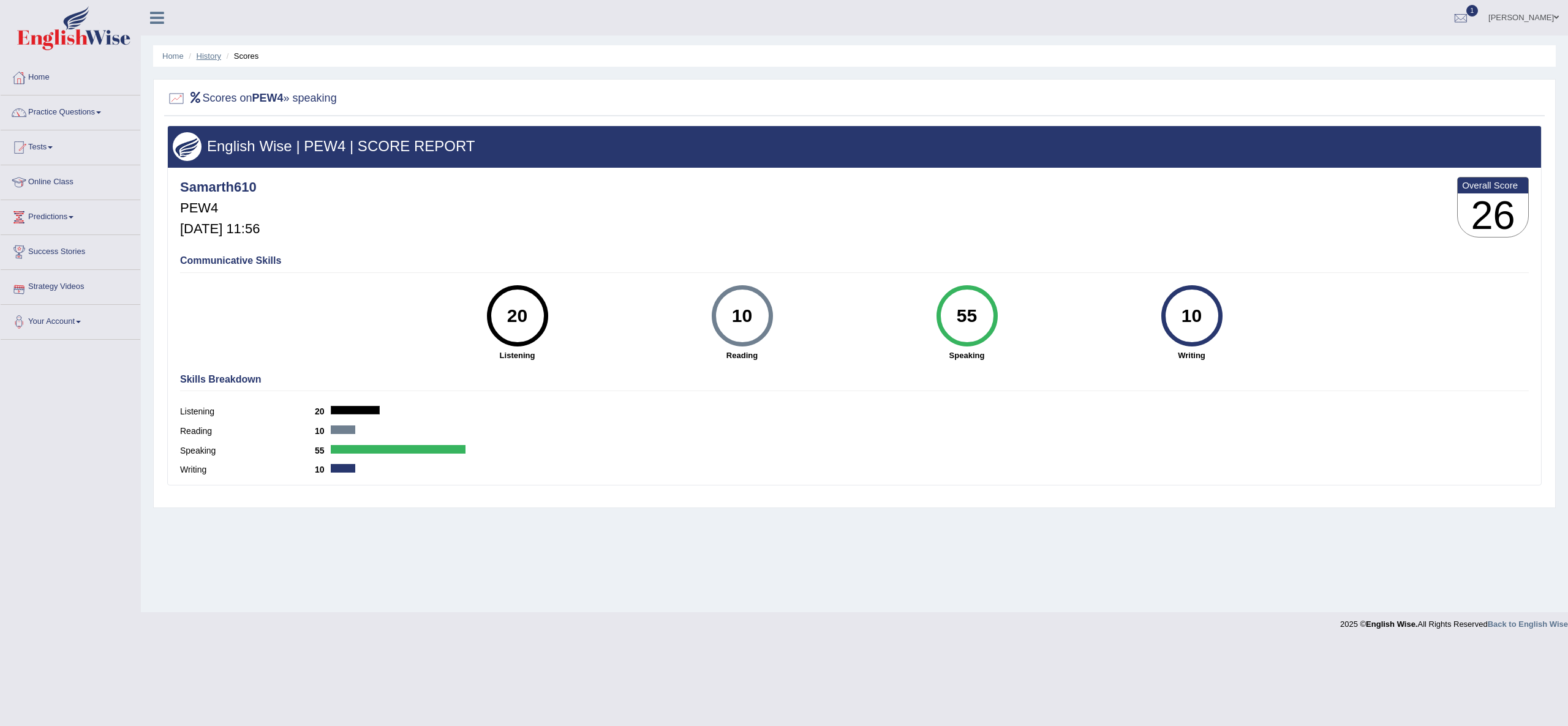
click at [199, 55] on link "History" at bounding box center [209, 56] width 24 height 9
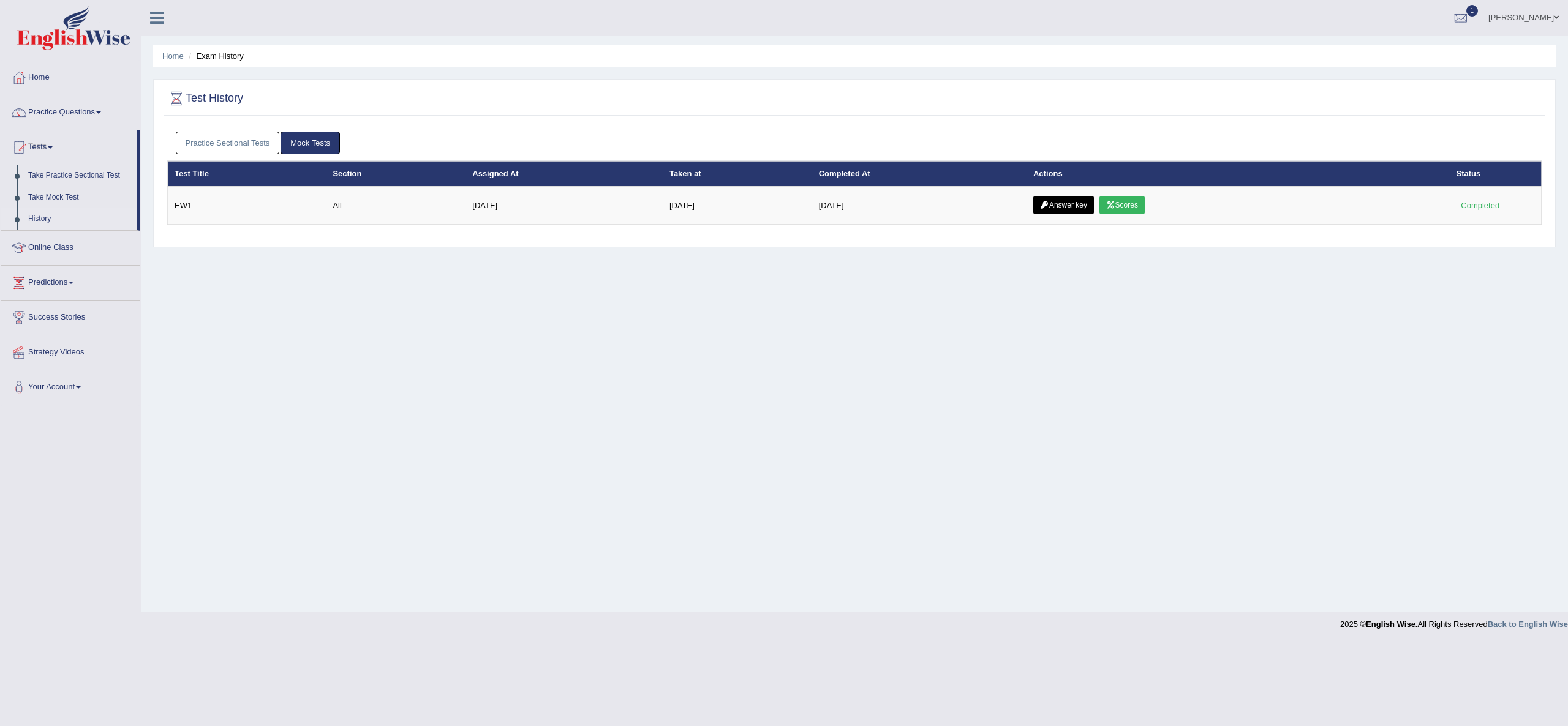
click at [218, 143] on link "Practice Sectional Tests" at bounding box center [228, 142] width 104 height 23
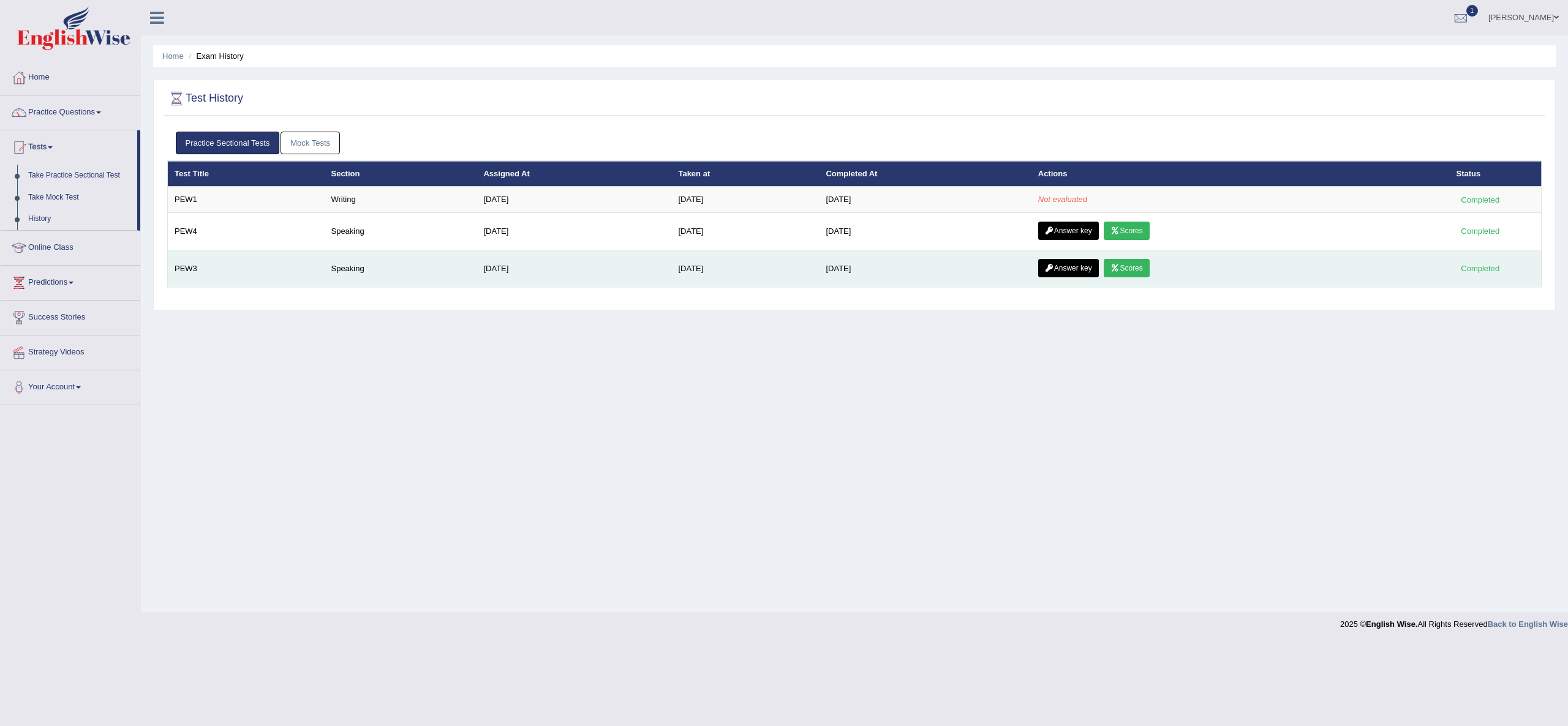
click at [1134, 271] on link "Scores" at bounding box center [1127, 268] width 45 height 19
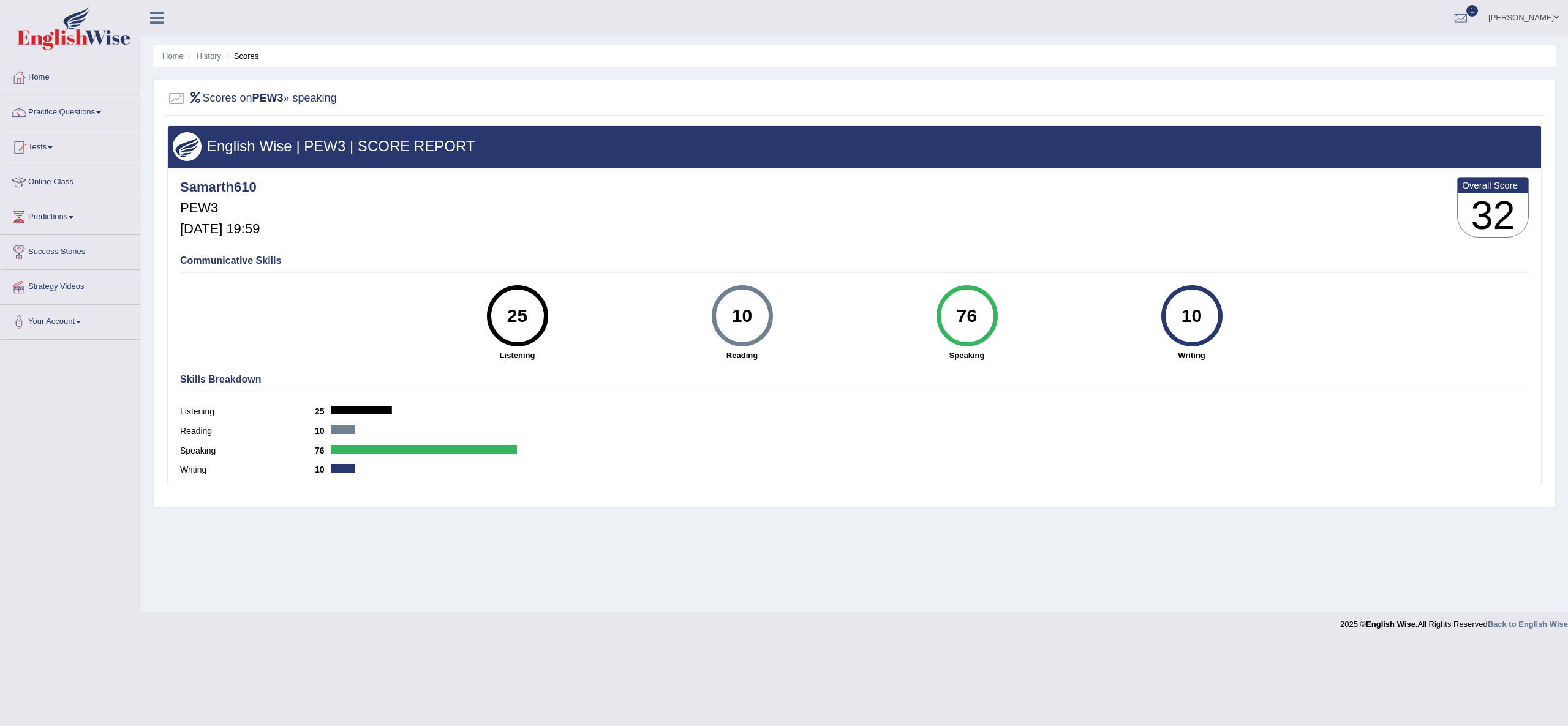
click at [160, 59] on ul "Home History Scores" at bounding box center [855, 55] width 1403 height 21
click at [208, 60] on link "History" at bounding box center [209, 56] width 24 height 9
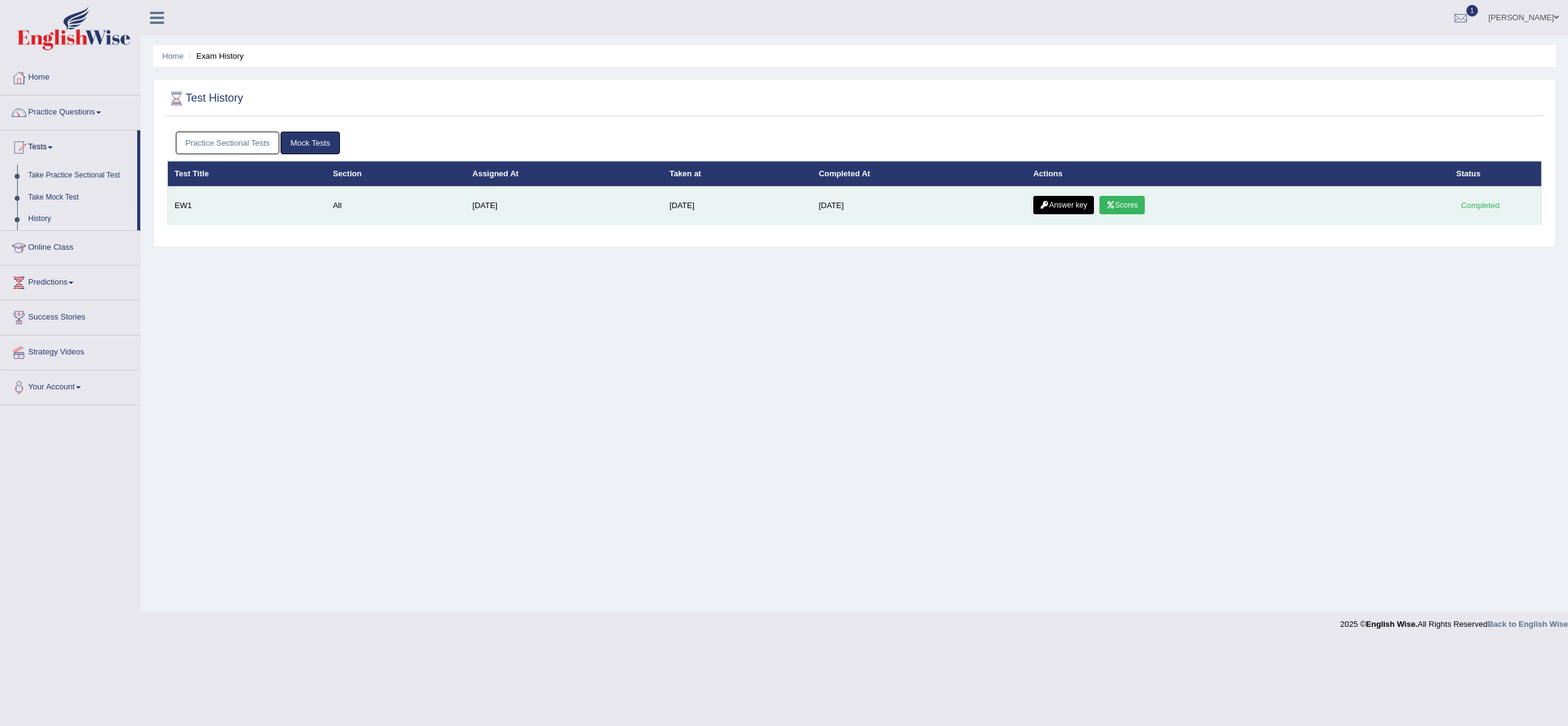
click at [1128, 208] on link "Scores" at bounding box center [1122, 205] width 45 height 19
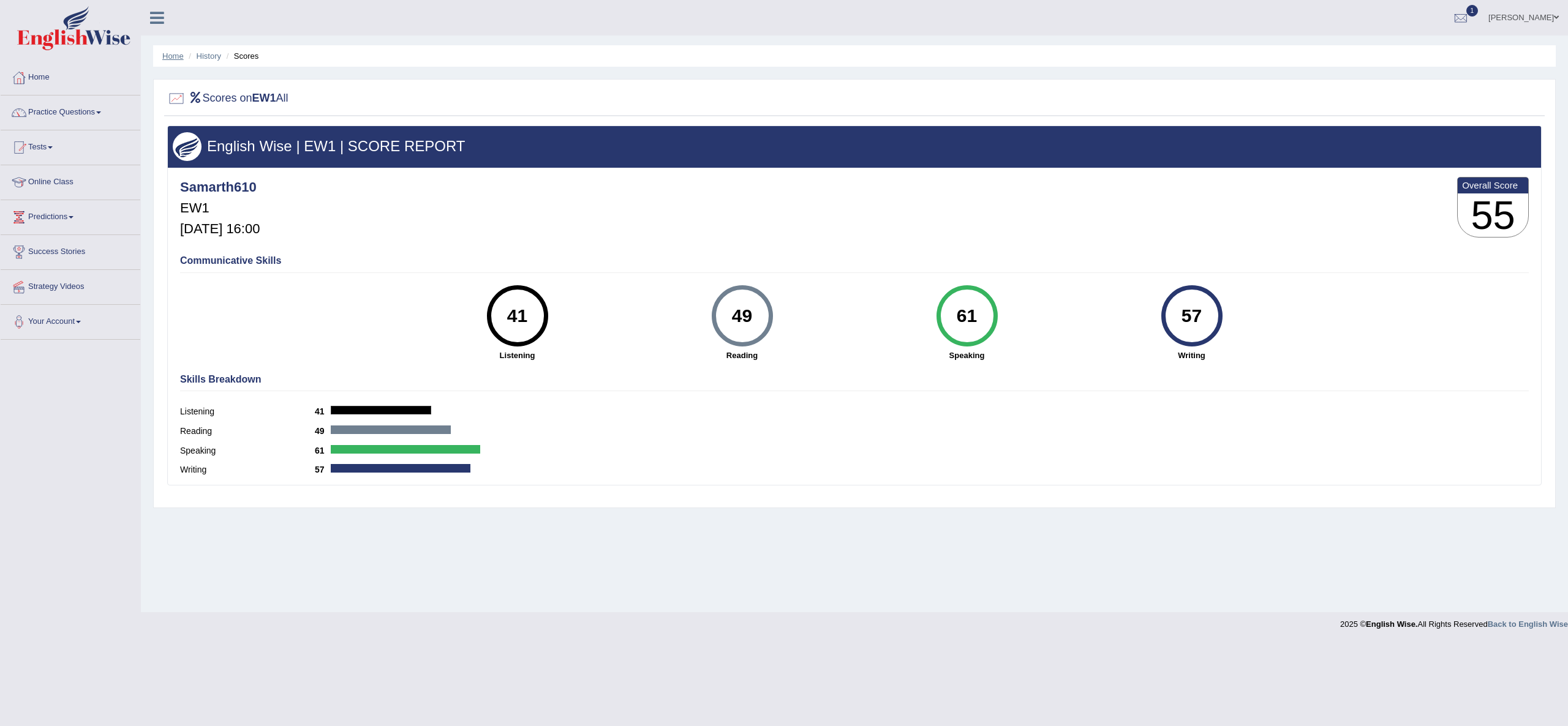
click at [167, 54] on link "Home" at bounding box center [173, 56] width 21 height 9
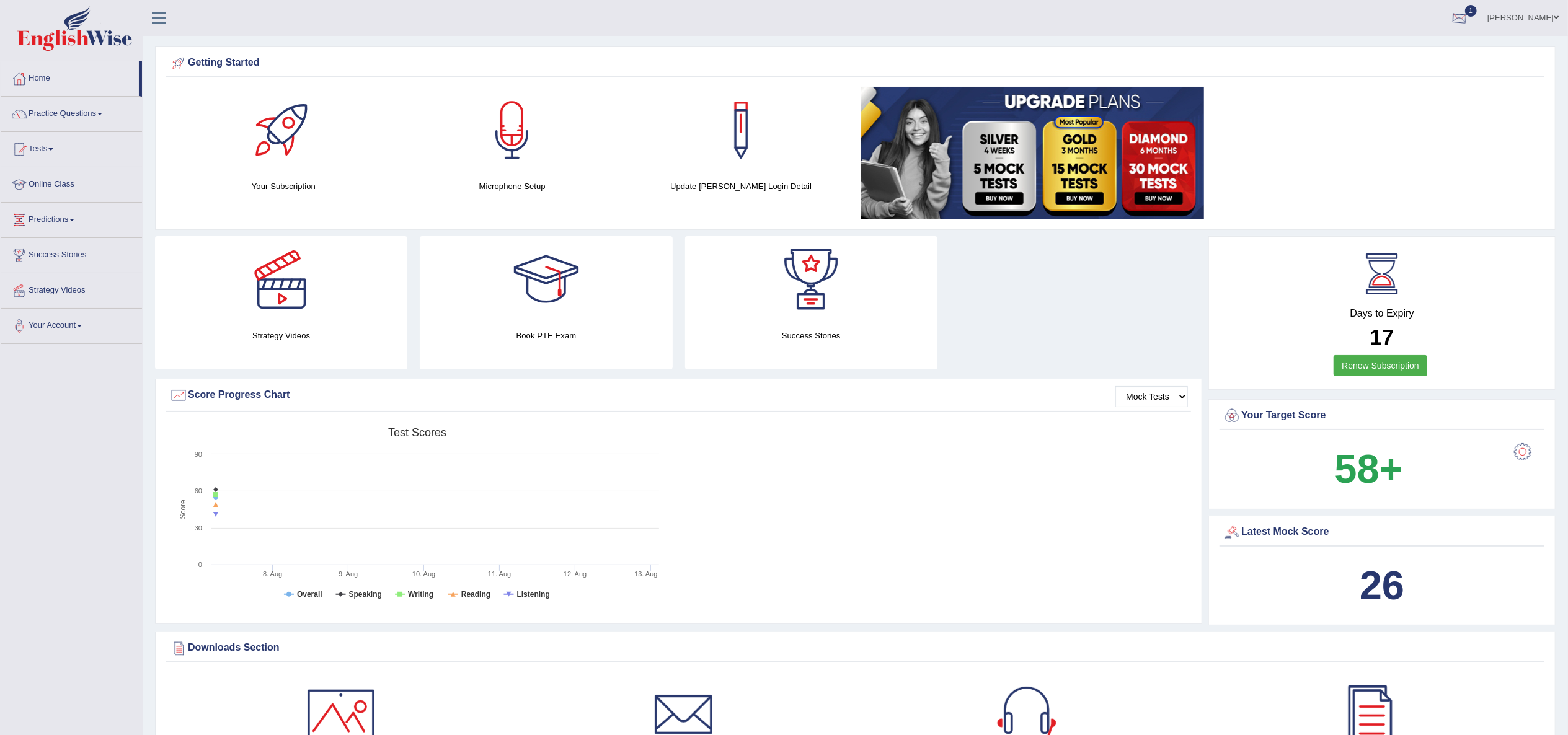
click at [1469, 11] on div at bounding box center [1459, 18] width 19 height 19
click at [1456, 66] on span "Exam evaluated" at bounding box center [1385, 61] width 165 height 10
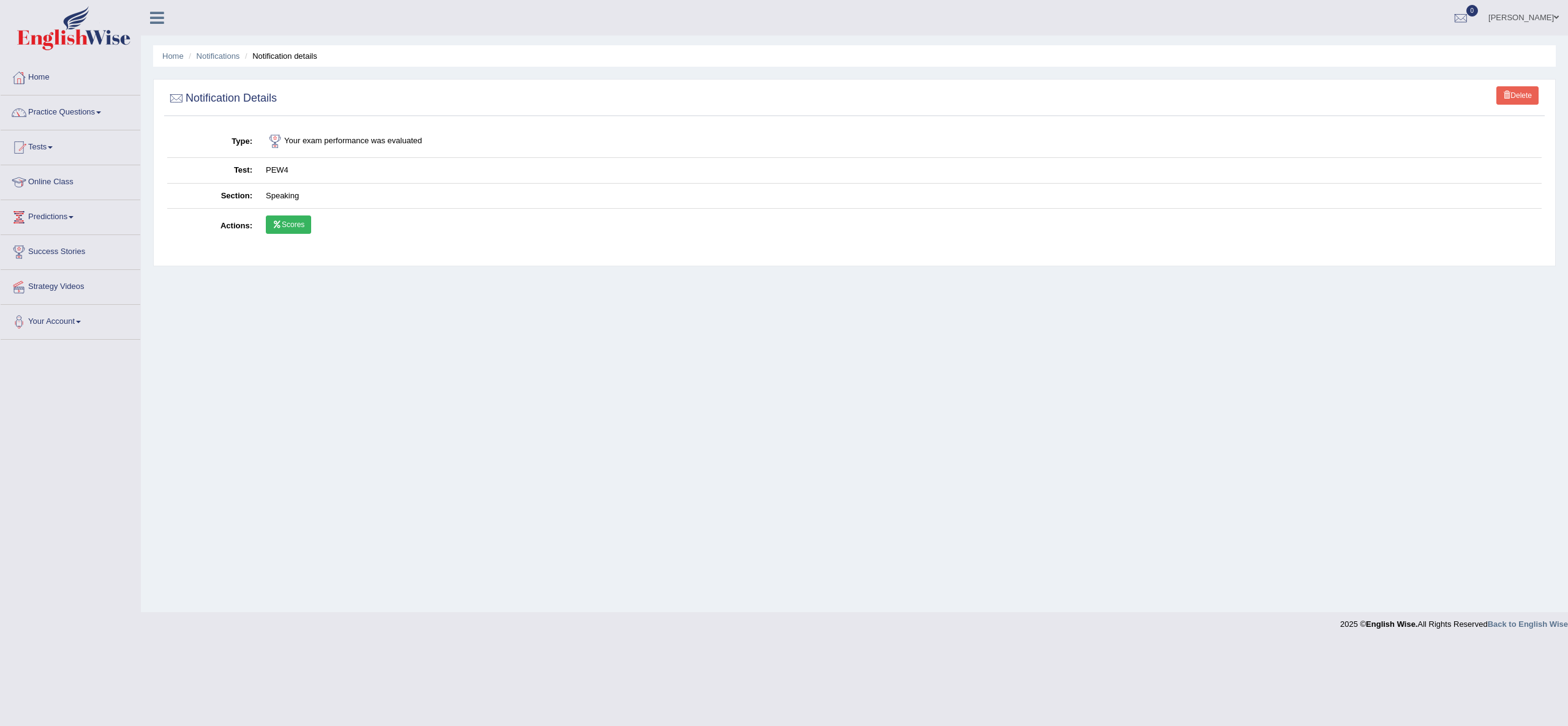
click at [288, 231] on link "Scores" at bounding box center [289, 225] width 45 height 19
click at [35, 82] on link "Home" at bounding box center [70, 76] width 140 height 31
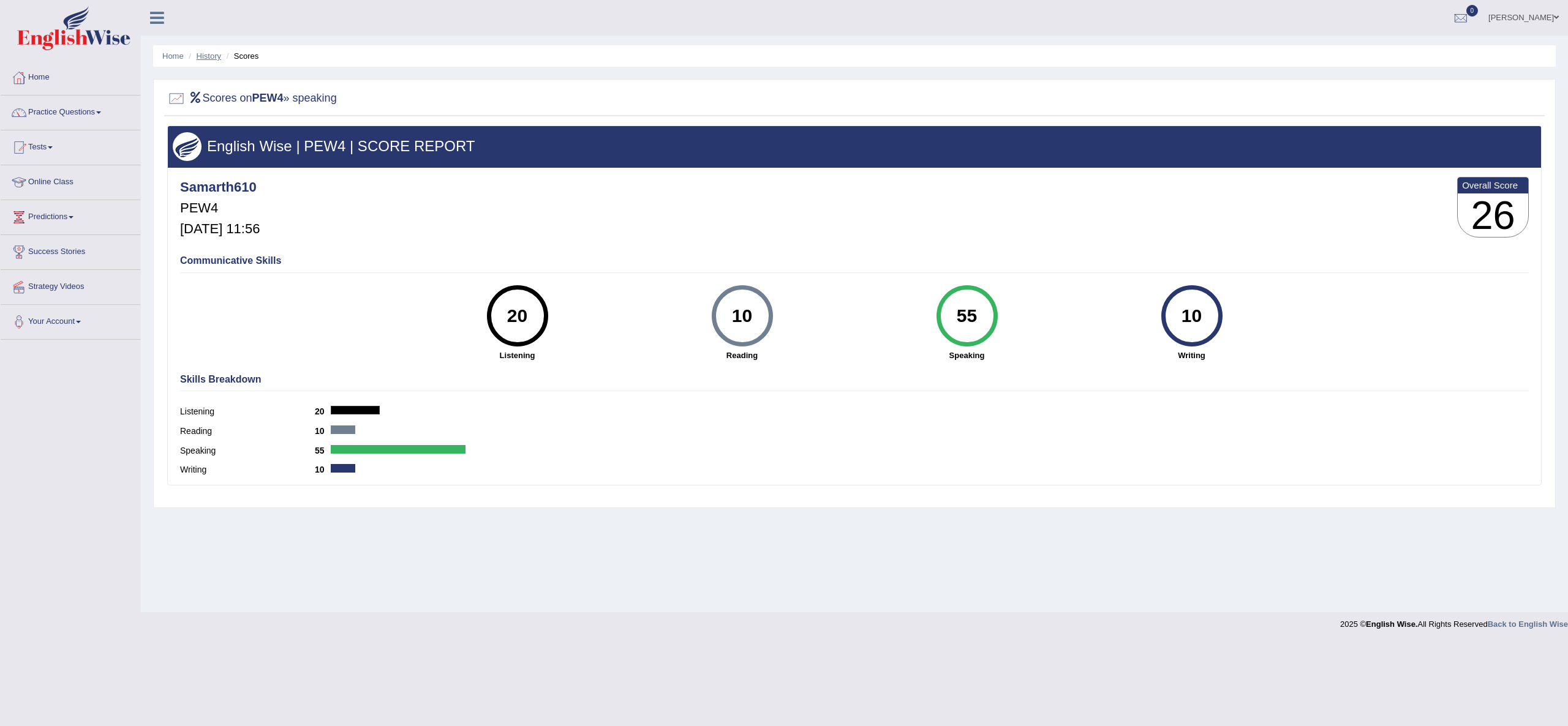
click at [209, 52] on link "History" at bounding box center [209, 56] width 24 height 9
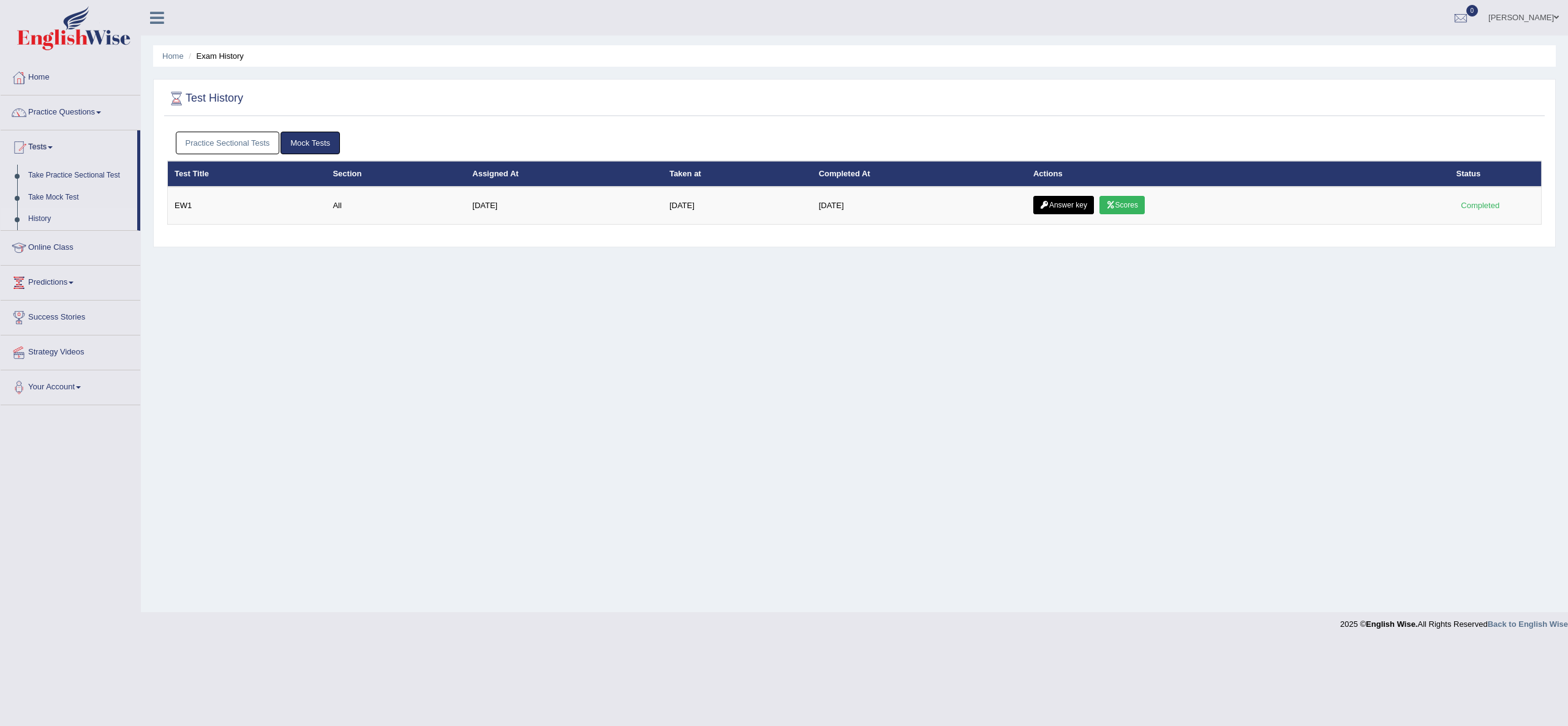
click at [216, 144] on link "Practice Sectional Tests" at bounding box center [228, 142] width 104 height 23
